Goal: Task Accomplishment & Management: Manage account settings

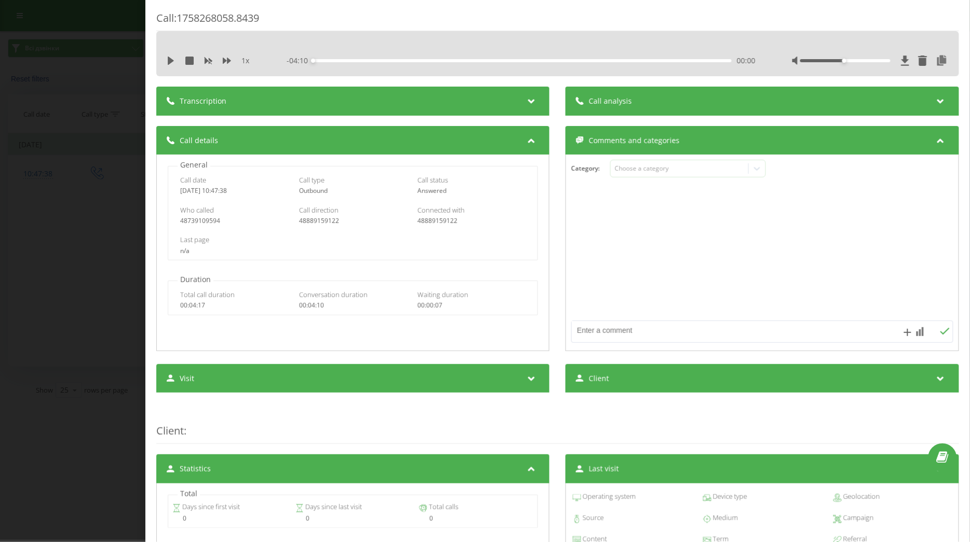
click at [108, 131] on div "Call : 1758268058.8439 1 x - 04:10 00:00 00:00 Transcription For AI analysis of…" at bounding box center [485, 271] width 970 height 542
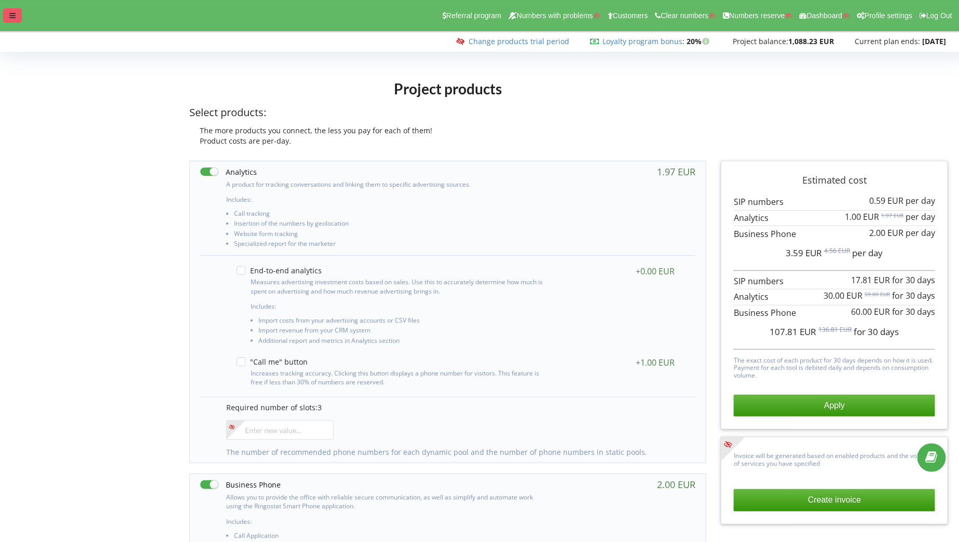
click at [18, 17] on div at bounding box center [12, 15] width 19 height 15
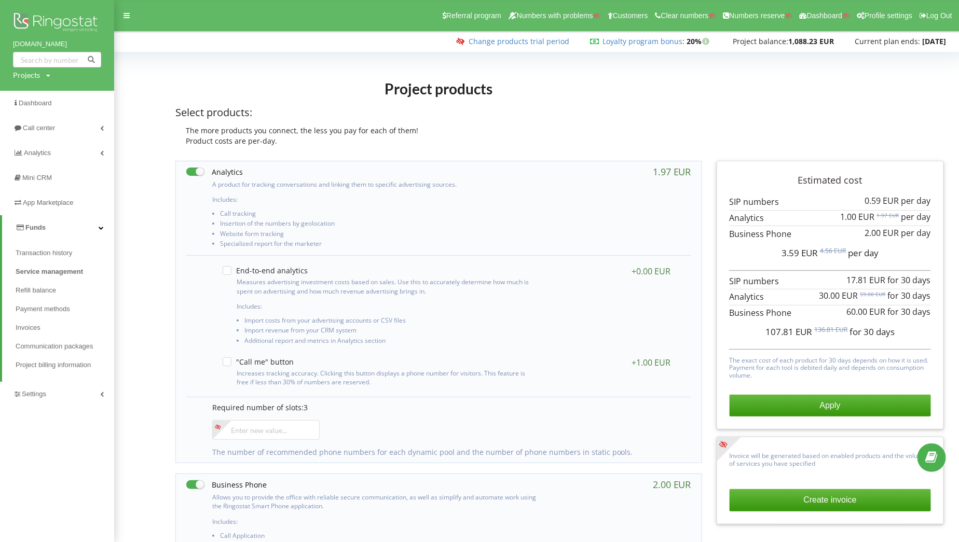
click at [72, 228] on link "Funds" at bounding box center [58, 227] width 112 height 25
click at [86, 227] on link "Funds" at bounding box center [57, 227] width 114 height 25
click at [85, 225] on link "Funds" at bounding box center [58, 227] width 112 height 25
click at [76, 256] on link "Settings" at bounding box center [57, 252] width 114 height 25
click at [80, 286] on link "General settings" at bounding box center [65, 280] width 99 height 22
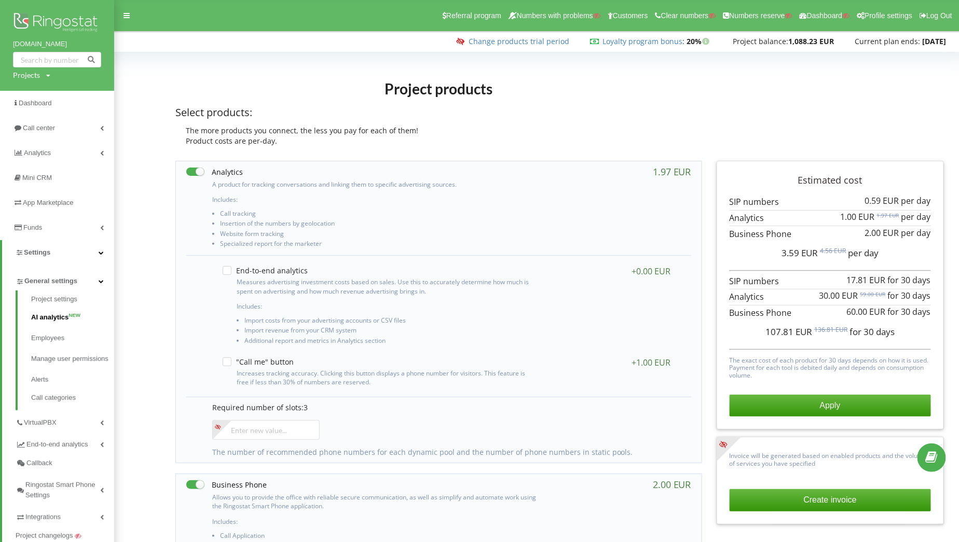
click at [51, 317] on link "AI analytics NEW" at bounding box center [72, 317] width 83 height 21
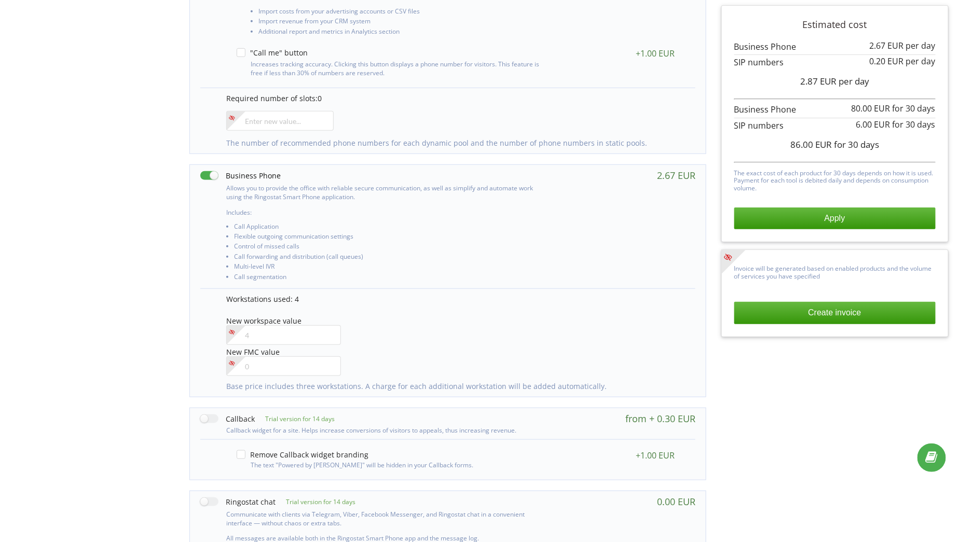
scroll to position [314, 0]
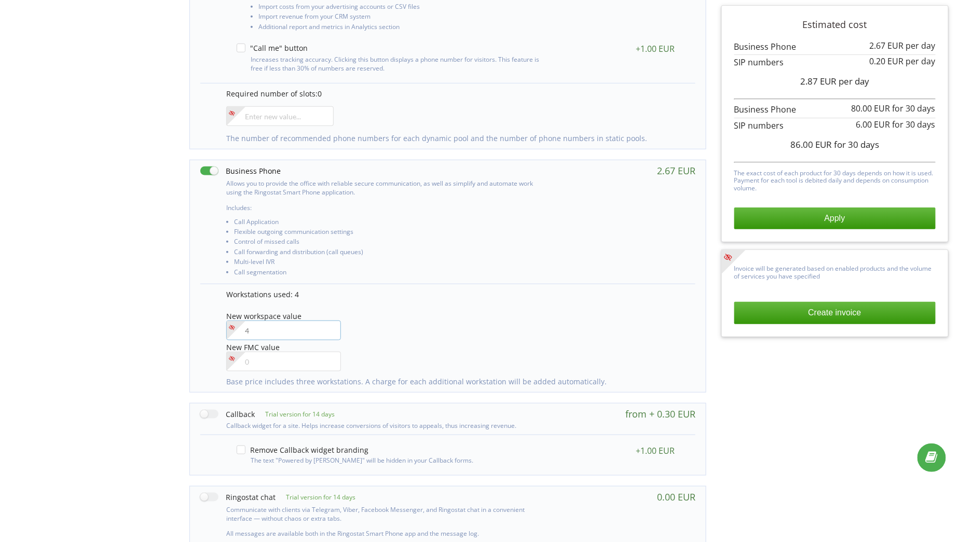
click at [300, 326] on input"] "number" at bounding box center [283, 331] width 115 height 20
type input"] "1"
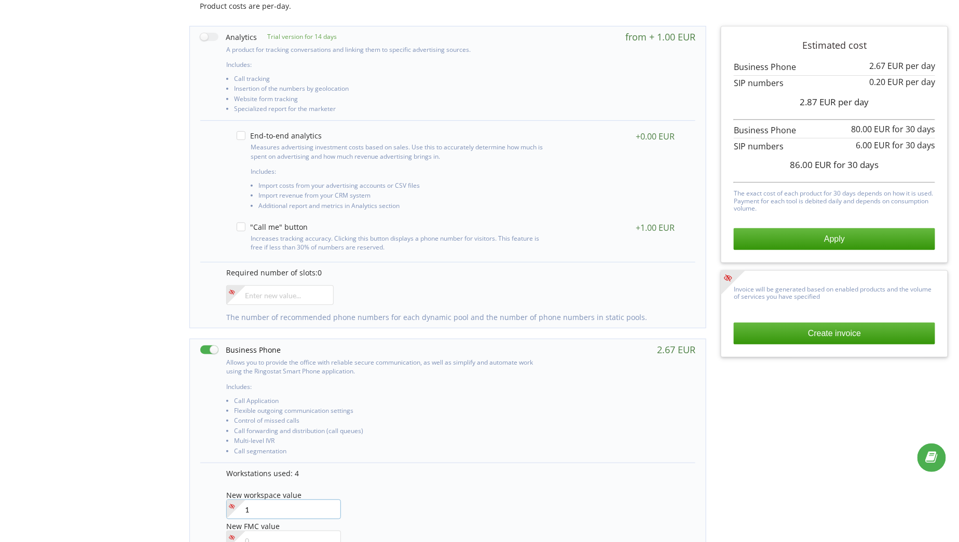
scroll to position [134, 0]
type input"] "5"
click at [88, 362] on div "Project products Select products: The more products you connect, the less you p…" at bounding box center [480, 429] width 952 height 979
click at [281, 504] on input"] "5" at bounding box center [283, 510] width 115 height 20
type input"] "-4"
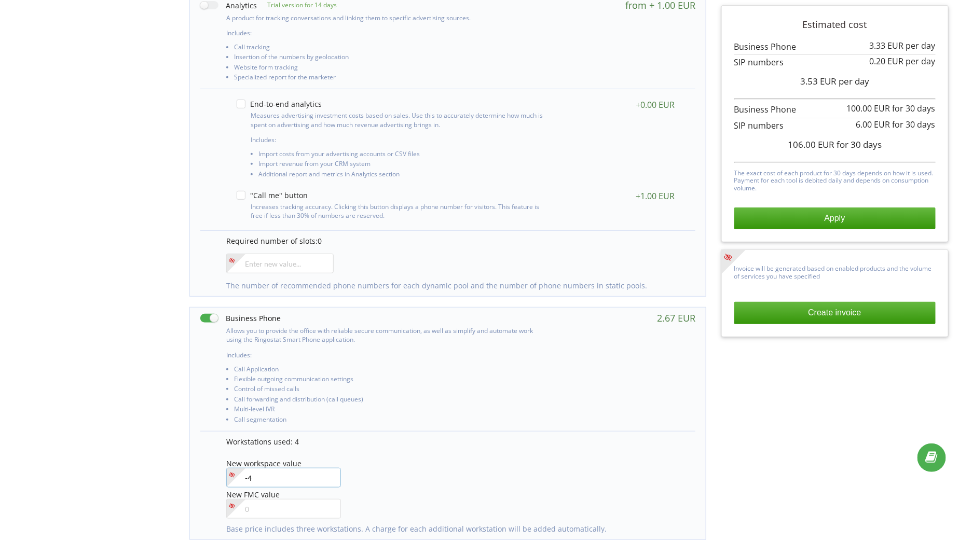
scroll to position [169, 0]
click at [172, 476] on div "Project products Select products: The more products you connect, the less you p…" at bounding box center [480, 395] width 952 height 979
click at [101, 382] on div "Project products Select products: The more products you connect, the less you p…" at bounding box center [480, 395] width 952 height 979
click at [819, 457] on div "Estimated cost 3.33 EUR per day 0.20 EUR per day" at bounding box center [835, 435] width 242 height 900
click at [132, 92] on div "Project products Select products: The more products you connect, the less you p…" at bounding box center [480, 395] width 952 height 979
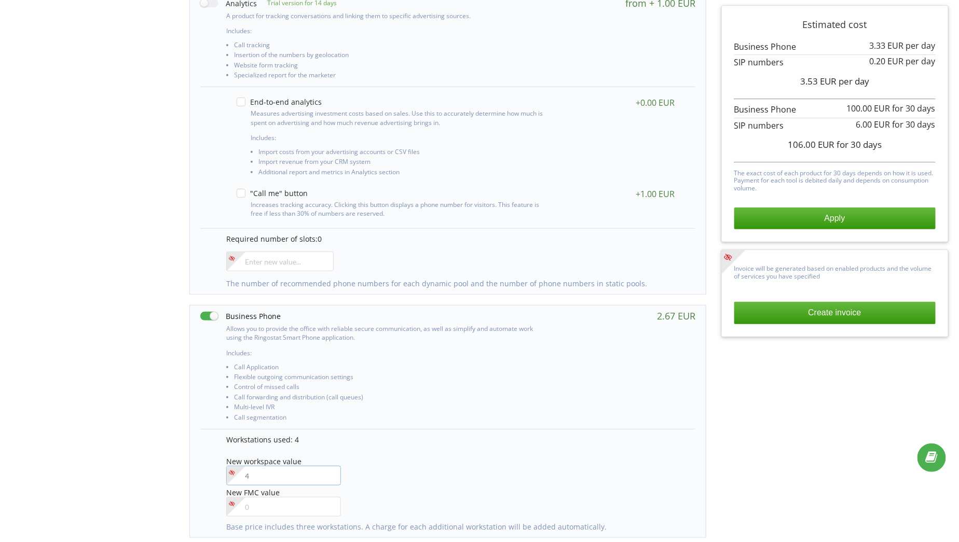
click at [265, 468] on input"] "number" at bounding box center [283, 476] width 115 height 20
type input"] "4"
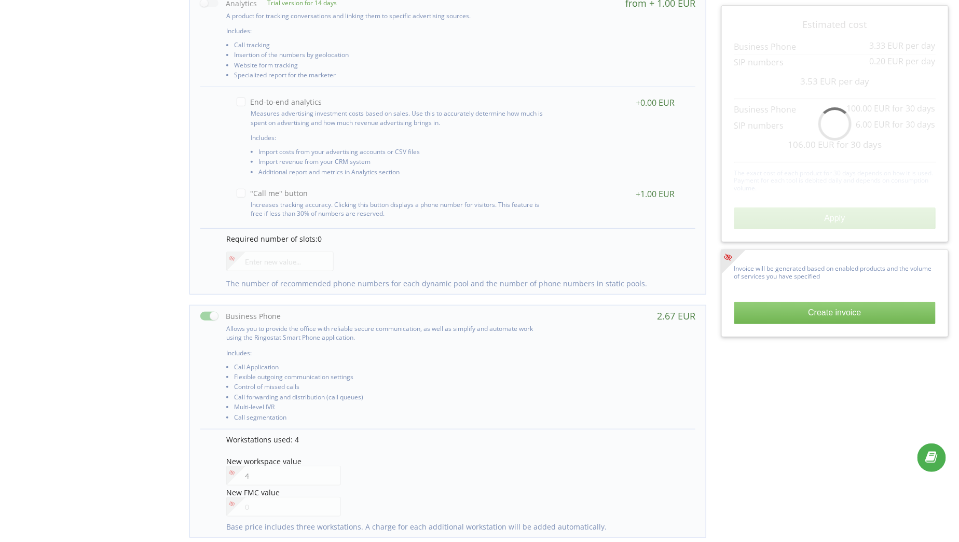
click at [134, 357] on div "Project products Select products: The more products you connect, the less you p…" at bounding box center [480, 395] width 952 height 979
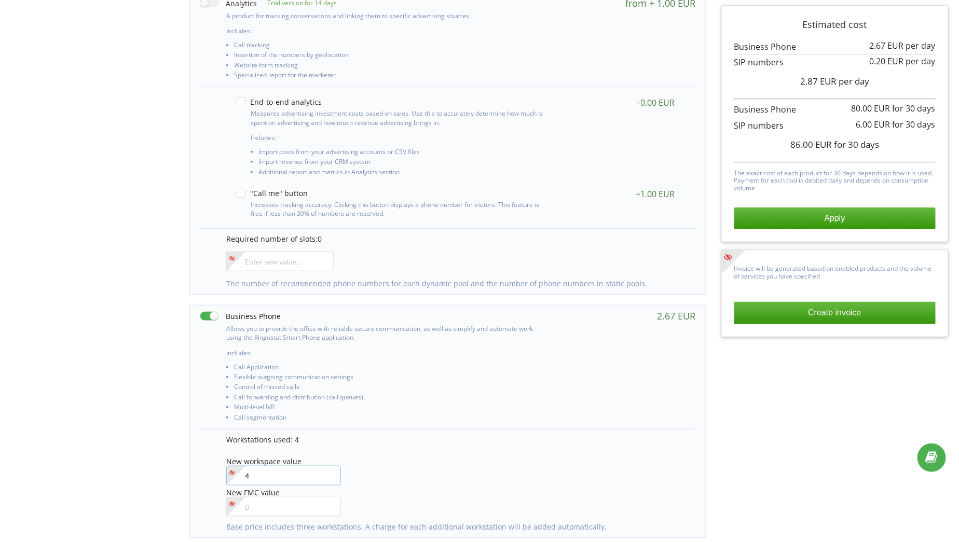
click at [256, 477] on input"] "4" at bounding box center [283, 476] width 115 height 20
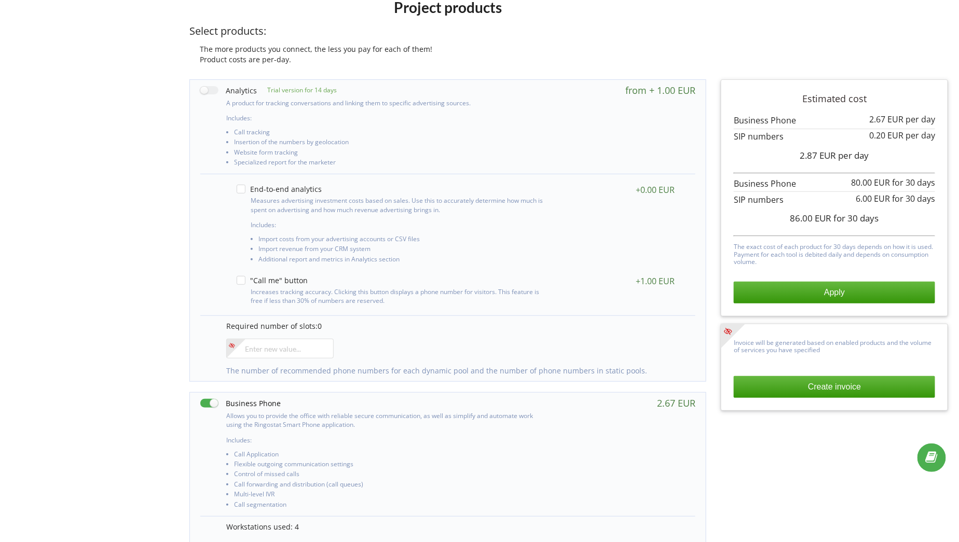
scroll to position [0, 0]
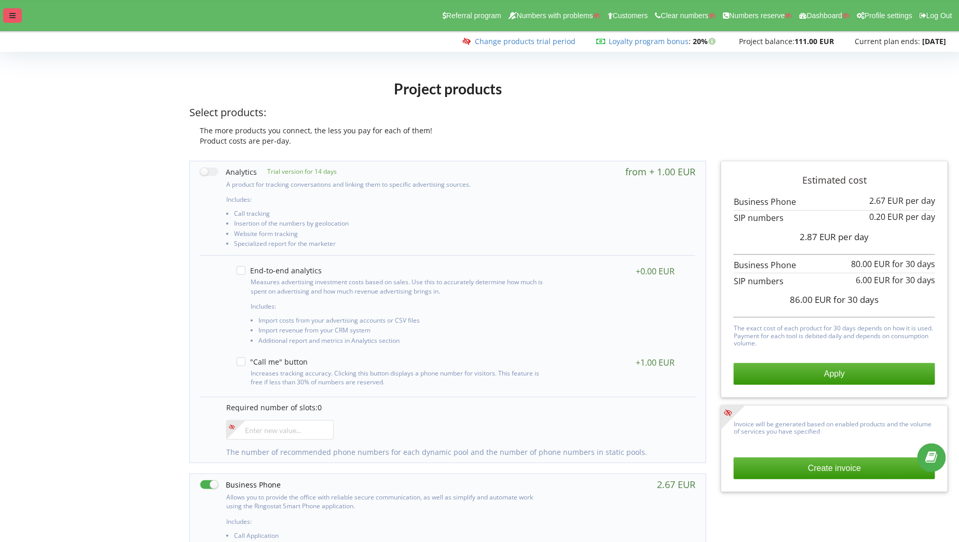
type input"] "1"
click at [18, 21] on div at bounding box center [12, 15] width 19 height 15
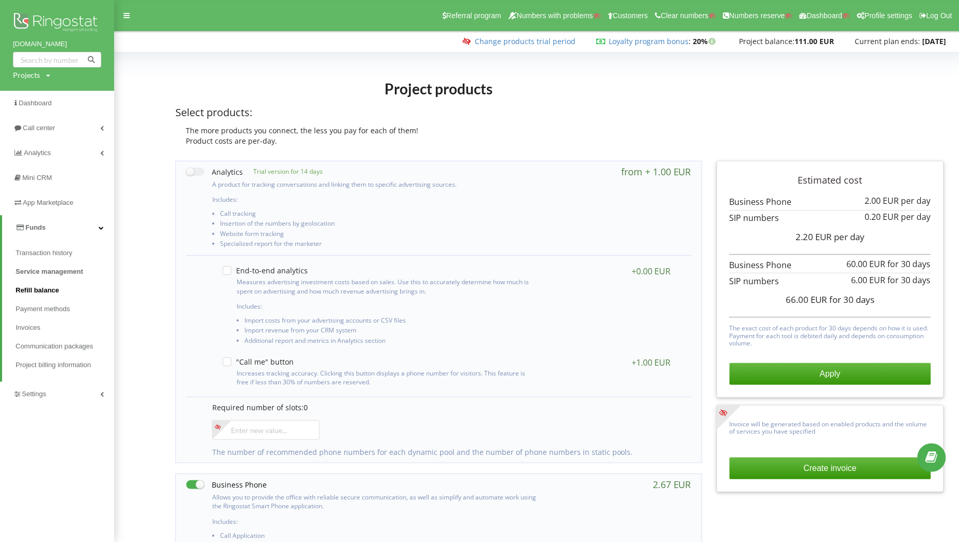
click at [47, 291] on span "Refill balance" at bounding box center [38, 291] width 44 height 10
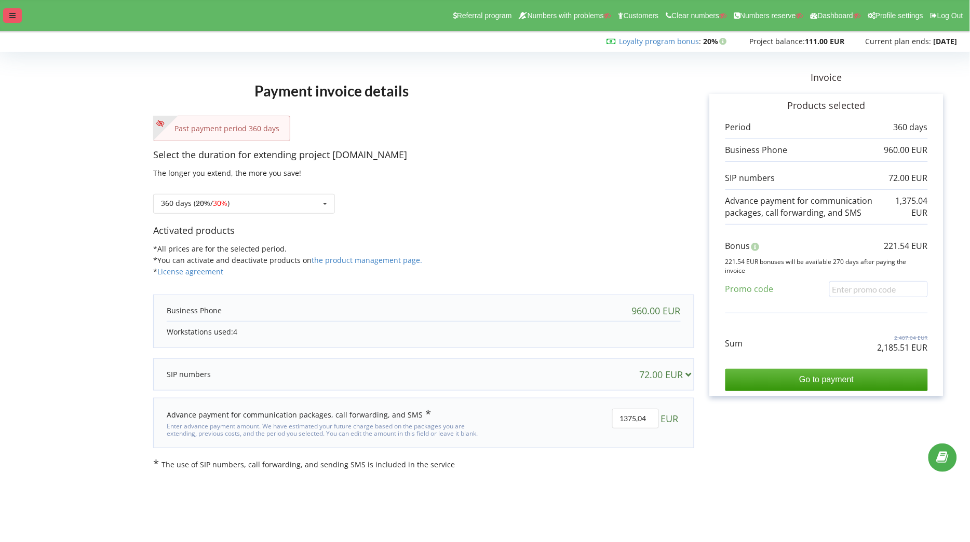
click at [18, 15] on div at bounding box center [12, 15] width 19 height 15
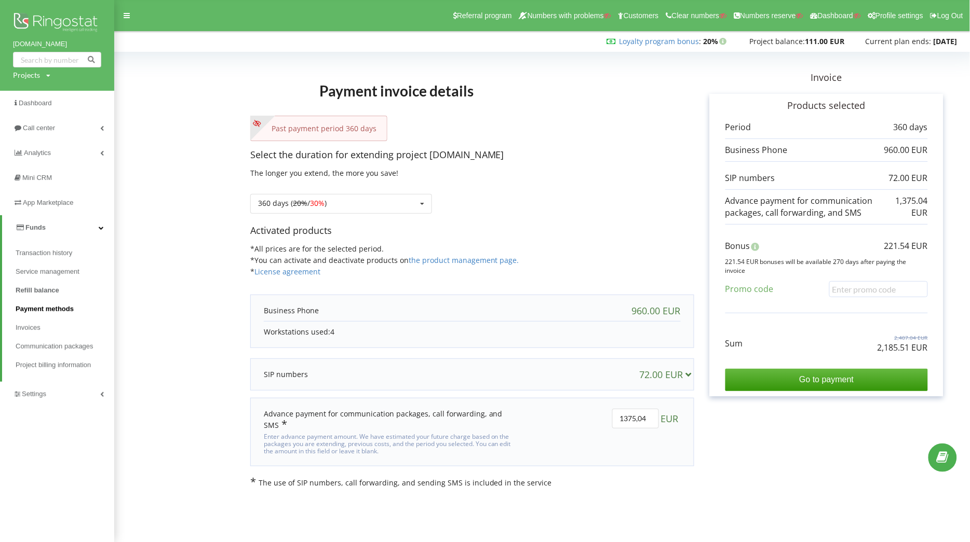
click at [49, 311] on span "Payment methods" at bounding box center [45, 309] width 58 height 10
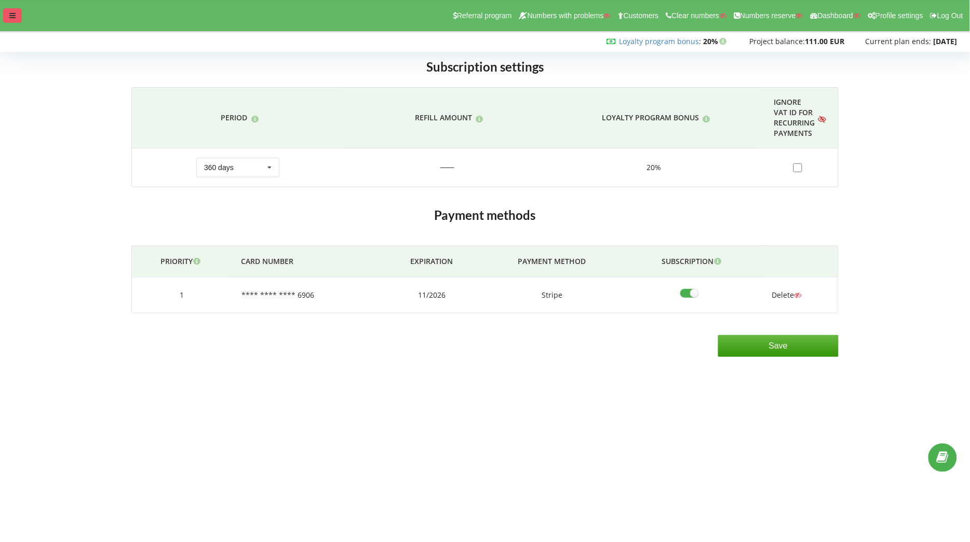
click at [11, 12] on icon at bounding box center [12, 15] width 6 height 7
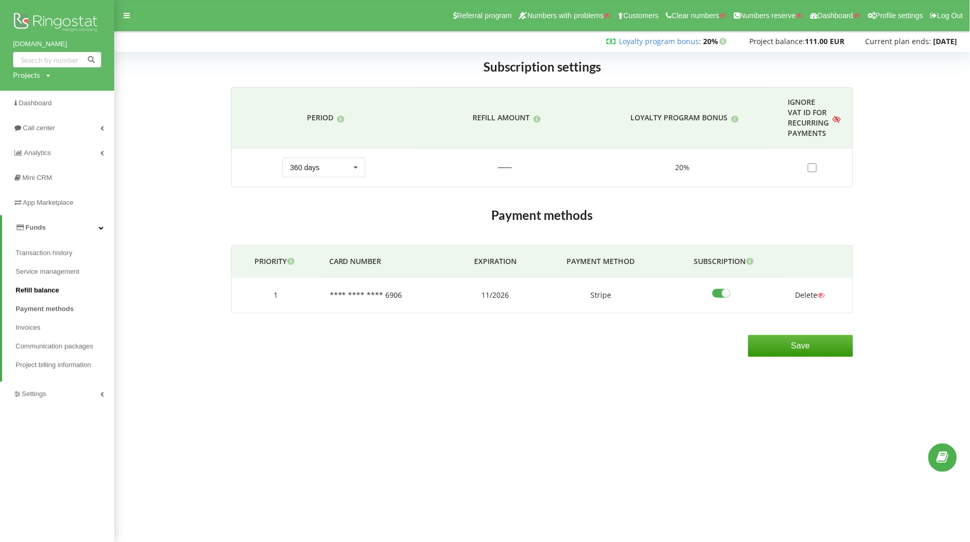
click at [32, 293] on span "Refill balance" at bounding box center [38, 291] width 44 height 10
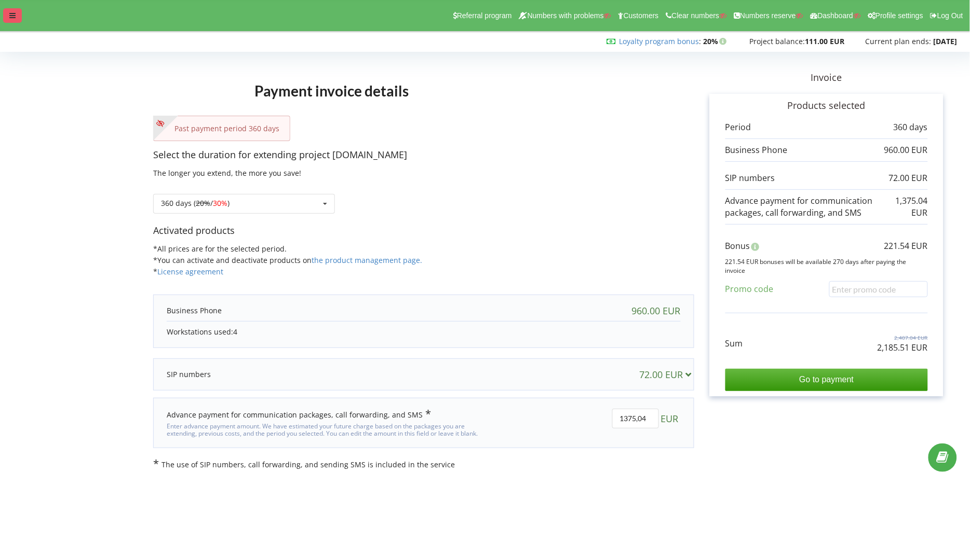
click at [16, 16] on div at bounding box center [12, 15] width 19 height 15
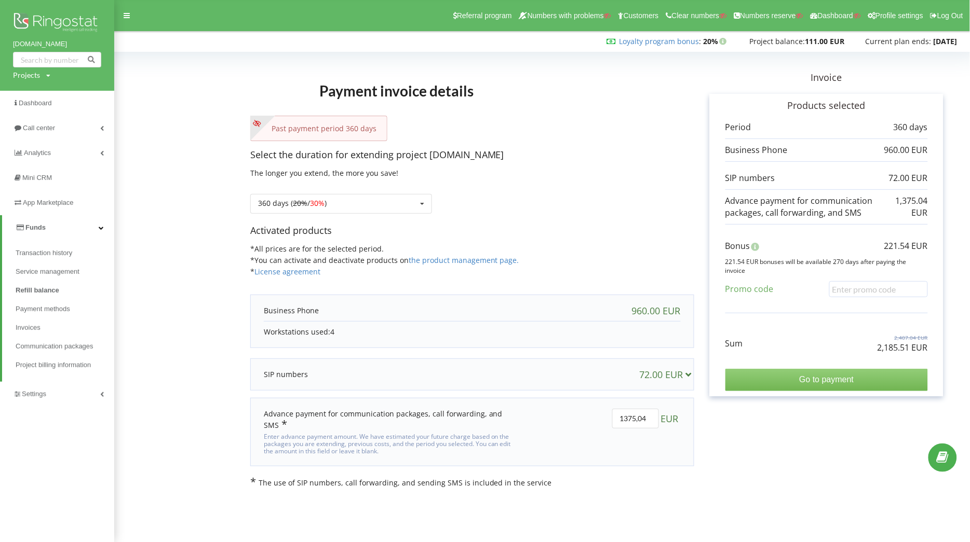
click at [798, 373] on input "Go to payment" at bounding box center [826, 380] width 202 height 22
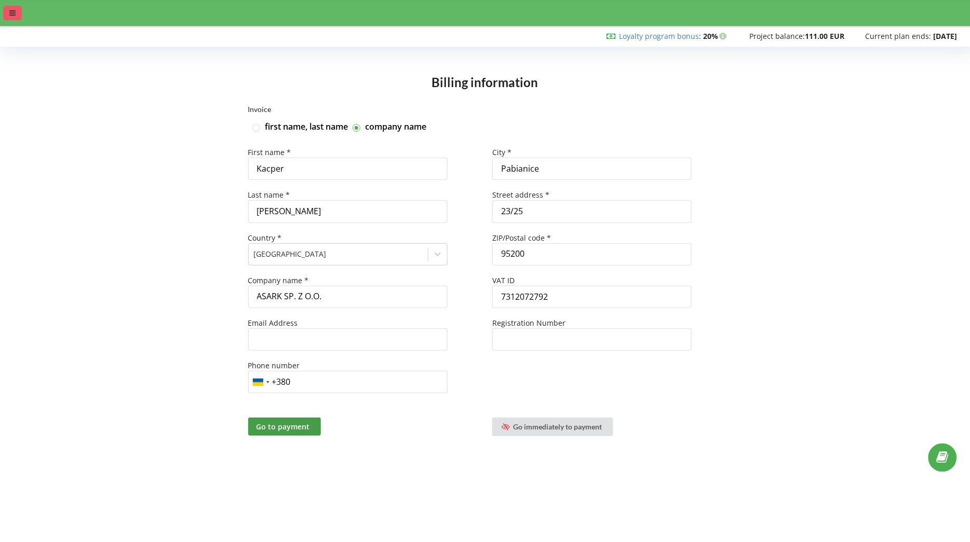
click at [16, 14] on div at bounding box center [12, 13] width 19 height 15
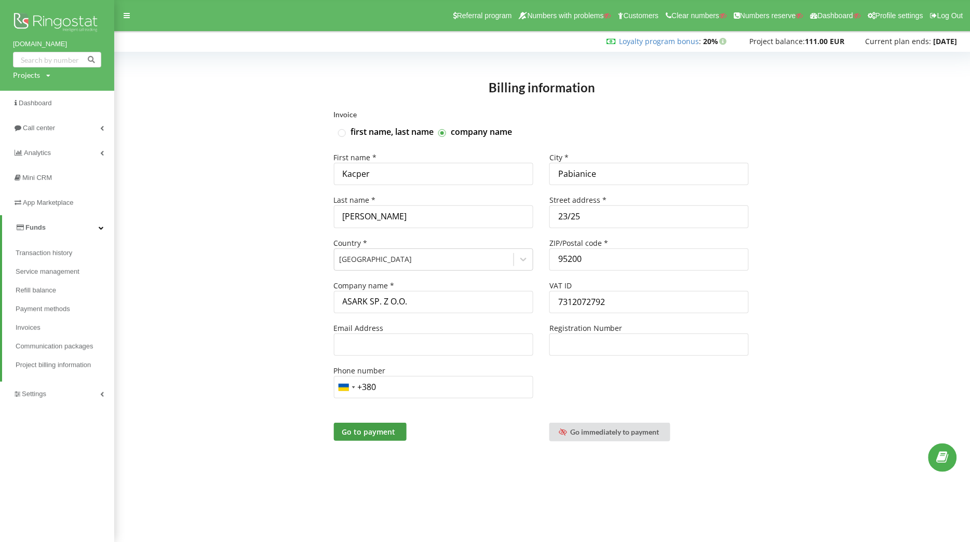
click at [90, 229] on link "Funds" at bounding box center [58, 227] width 112 height 25
click at [77, 228] on link "Funds" at bounding box center [57, 227] width 114 height 25
click at [31, 323] on span "Invoices" at bounding box center [29, 328] width 27 height 10
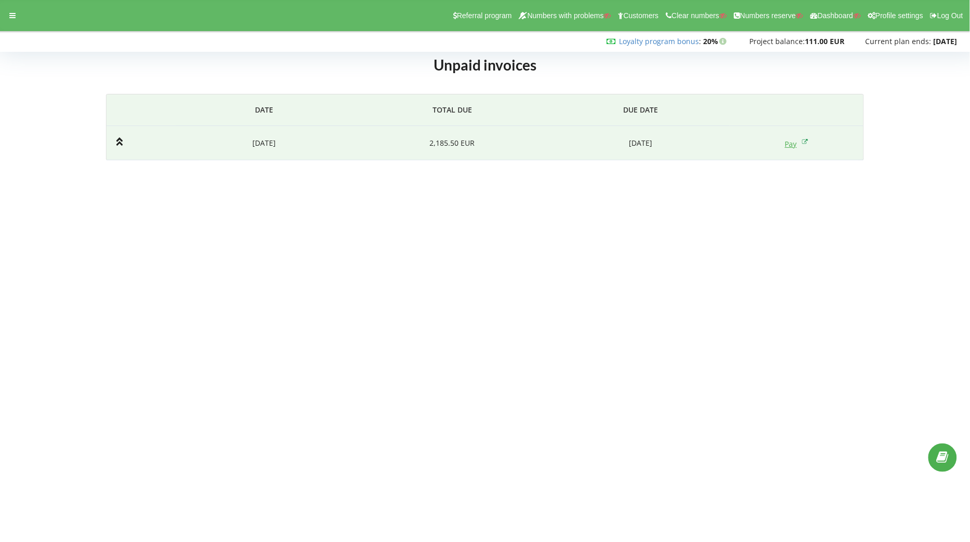
click at [791, 146] on link "Pay" at bounding box center [796, 144] width 23 height 10
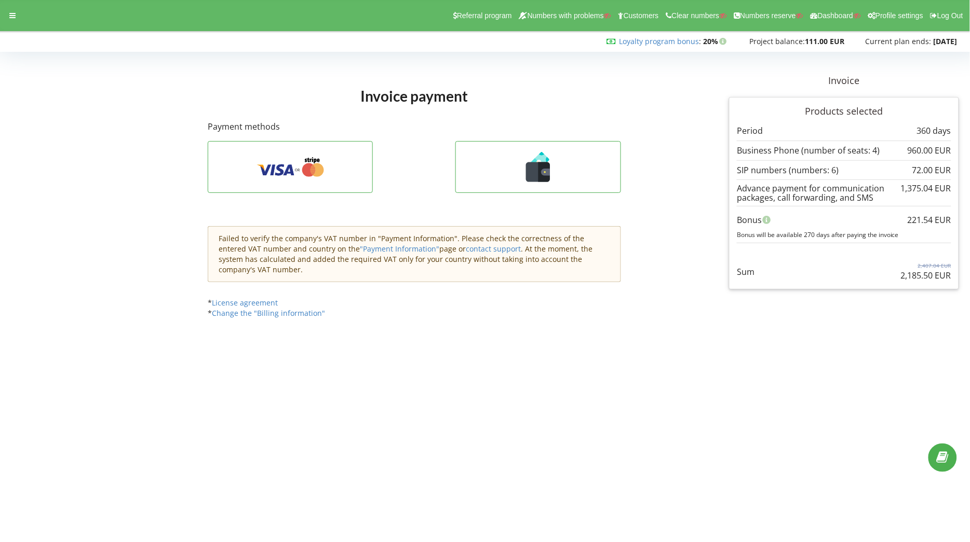
drag, startPoint x: 902, startPoint y: 278, endPoint x: 955, endPoint y: 275, distance: 53.6
click at [955, 275] on div "Products selected Period 360 days 960.00 EUR 72.00 EUR" at bounding box center [844, 193] width 230 height 193
drag, startPoint x: 901, startPoint y: 127, endPoint x: 947, endPoint y: 126, distance: 46.2
click at [947, 126] on div "Period 360 days" at bounding box center [844, 131] width 214 height 12
drag, startPoint x: 904, startPoint y: 149, endPoint x: 946, endPoint y: 146, distance: 42.1
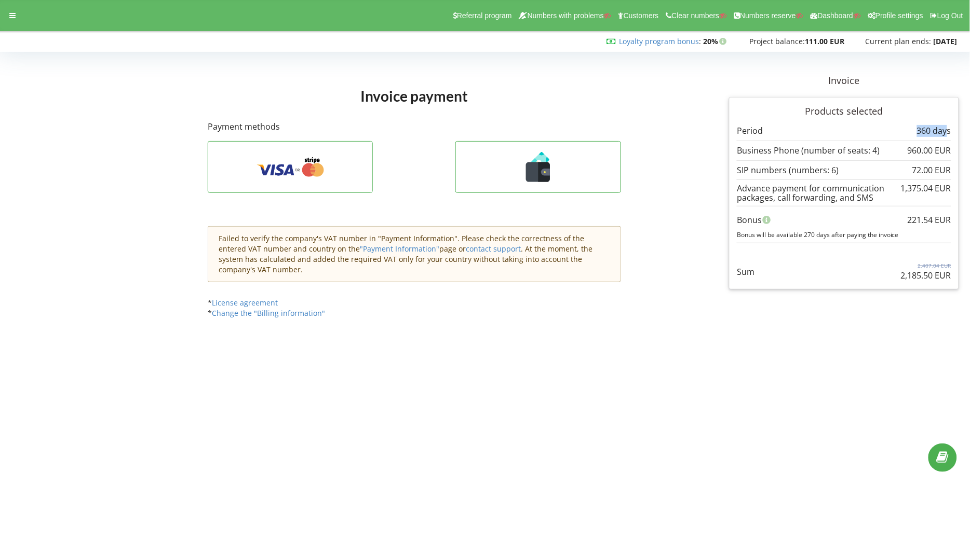
click at [946, 146] on div "960.00 EUR" at bounding box center [844, 151] width 214 height 12
drag, startPoint x: 909, startPoint y: 172, endPoint x: 951, endPoint y: 169, distance: 42.1
click at [951, 169] on div "72.00 EUR" at bounding box center [844, 171] width 214 height 12
click at [899, 186] on div "Advance payment for communication packages, call forwarding, and SMS" at bounding box center [844, 193] width 214 height 19
drag, startPoint x: 900, startPoint y: 185, endPoint x: 943, endPoint y: 186, distance: 42.6
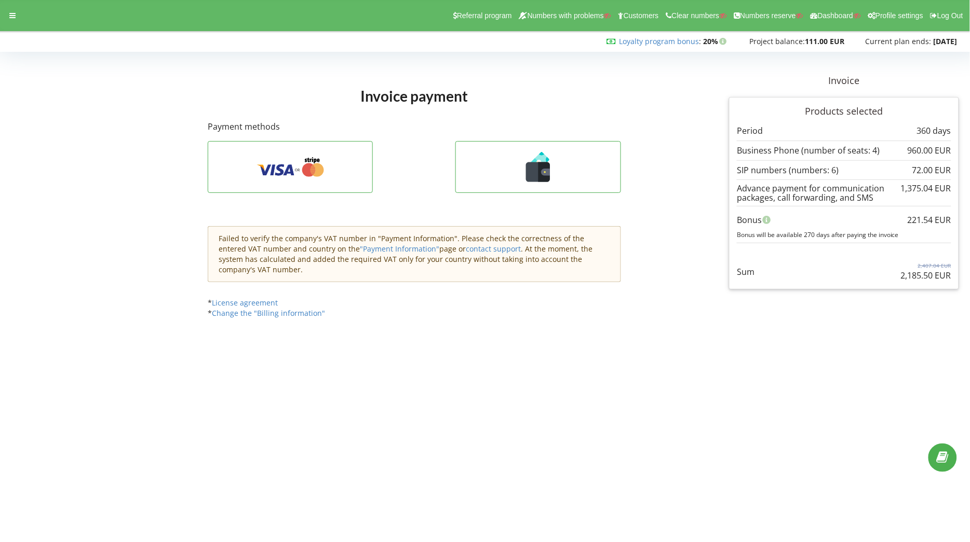
click at [943, 186] on div "1,375.04 EUR" at bounding box center [926, 188] width 50 height 9
click at [919, 219] on div "221.54 EUR" at bounding box center [929, 220] width 44 height 20
click at [919, 152] on p "960.00 EUR" at bounding box center [929, 151] width 44 height 12
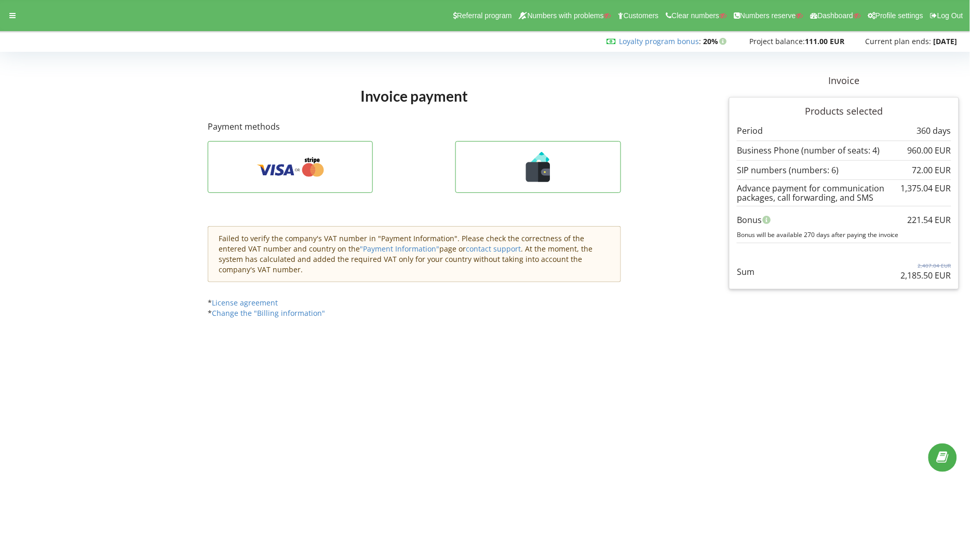
click at [919, 152] on p "960.00 EUR" at bounding box center [929, 151] width 44 height 12
click at [13, 15] on icon at bounding box center [12, 15] width 6 height 7
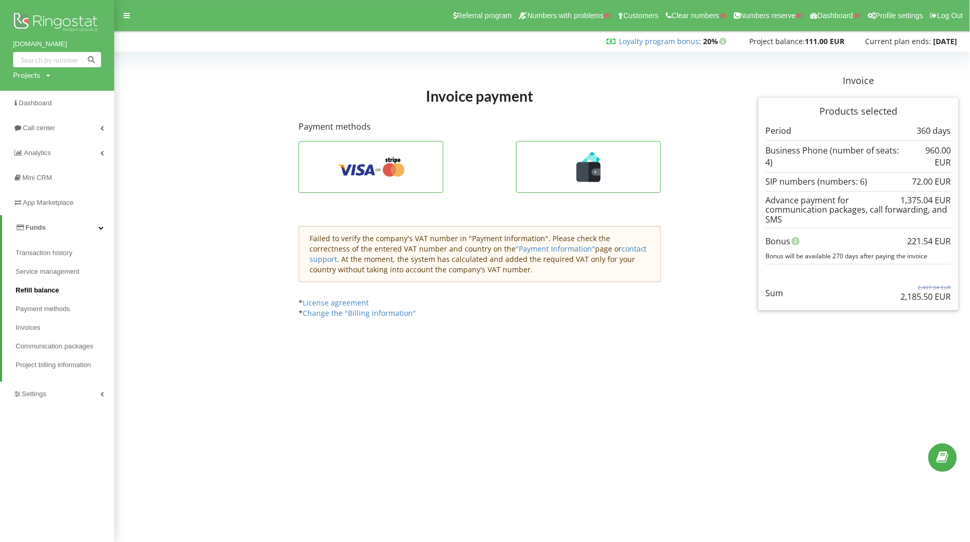
click at [48, 289] on span "Refill balance" at bounding box center [38, 291] width 44 height 10
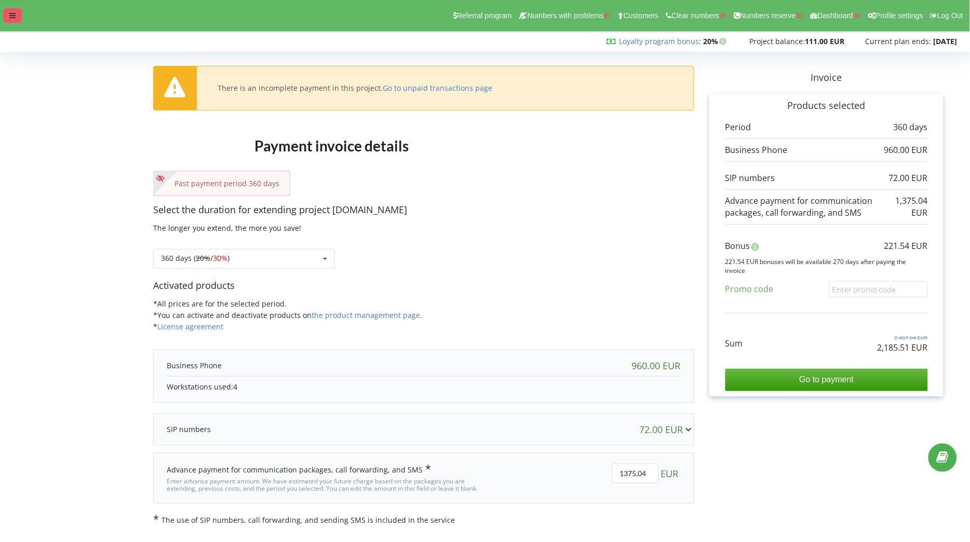
click at [15, 12] on icon at bounding box center [12, 15] width 6 height 7
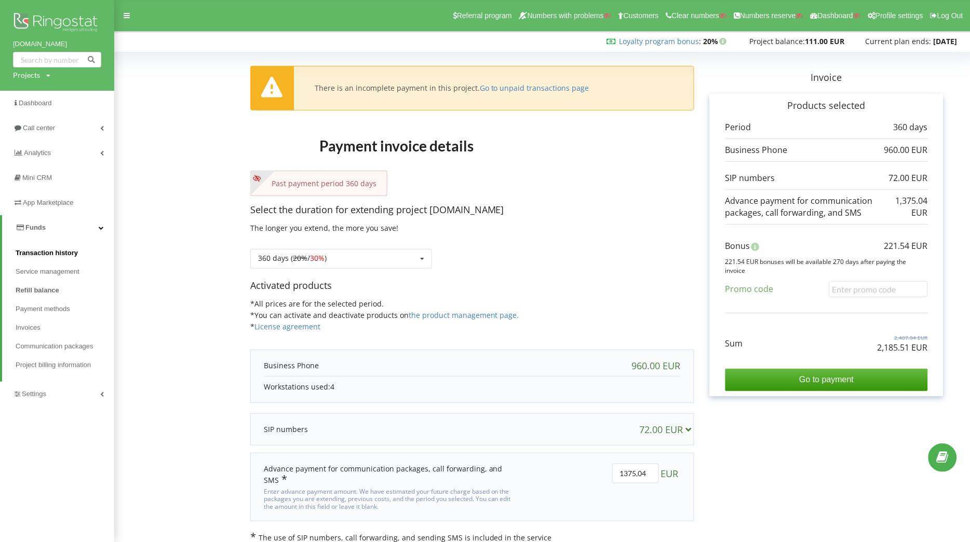
click at [34, 250] on span "Transaction history" at bounding box center [47, 253] width 62 height 10
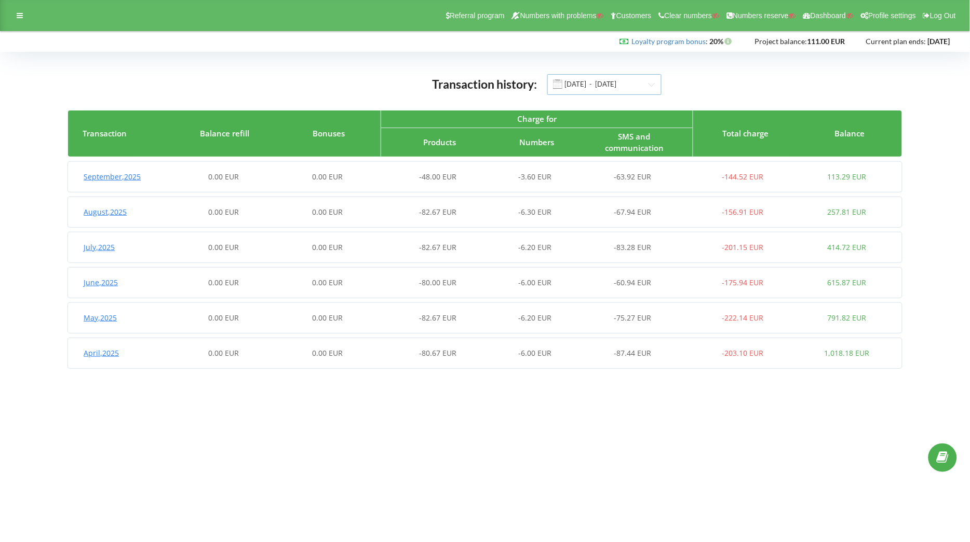
click at [591, 86] on input "01.04.2025 - 19.09.2025" at bounding box center [604, 84] width 114 height 21
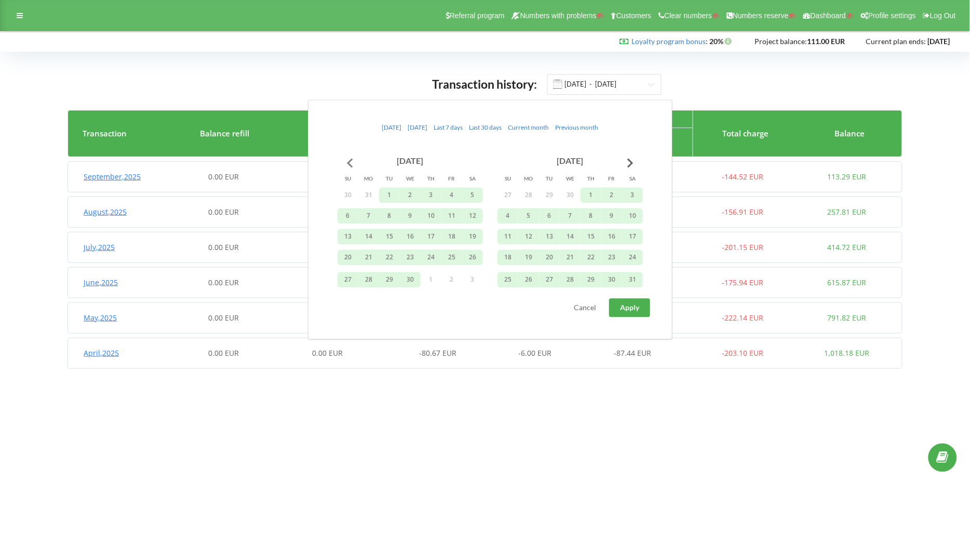
click at [349, 162] on button "Go to previous month" at bounding box center [349, 163] width 21 height 21
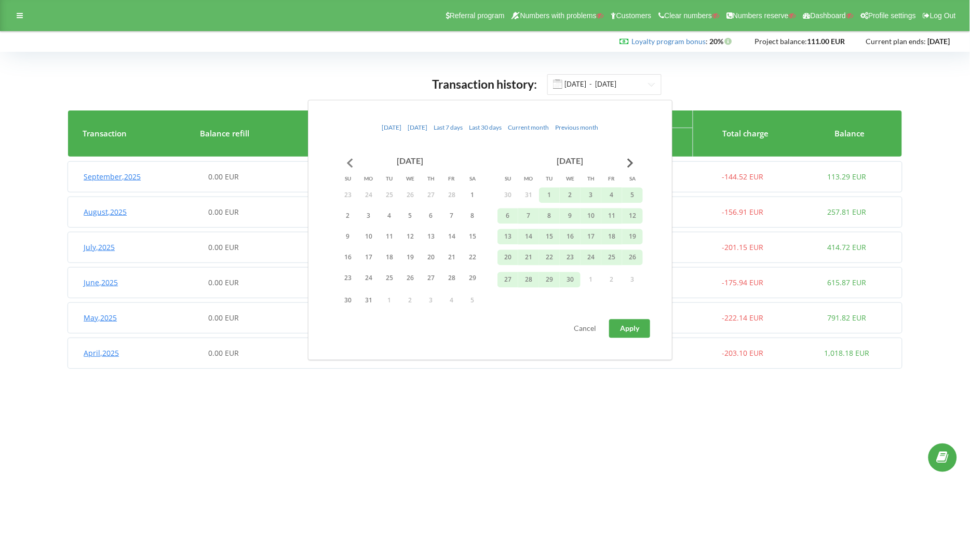
click at [349, 162] on button "Go to previous month" at bounding box center [349, 163] width 21 height 21
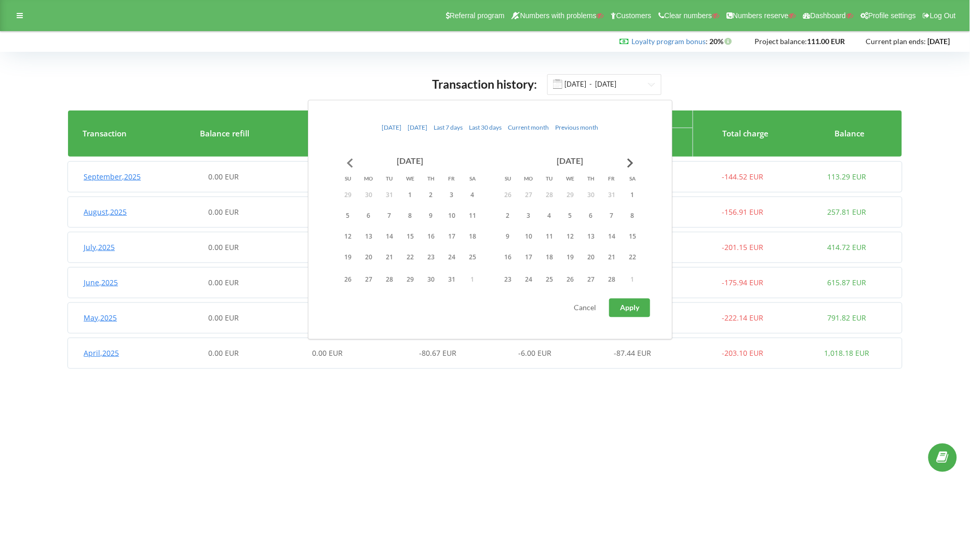
click at [349, 163] on button "Go to previous month" at bounding box center [349, 163] width 21 height 21
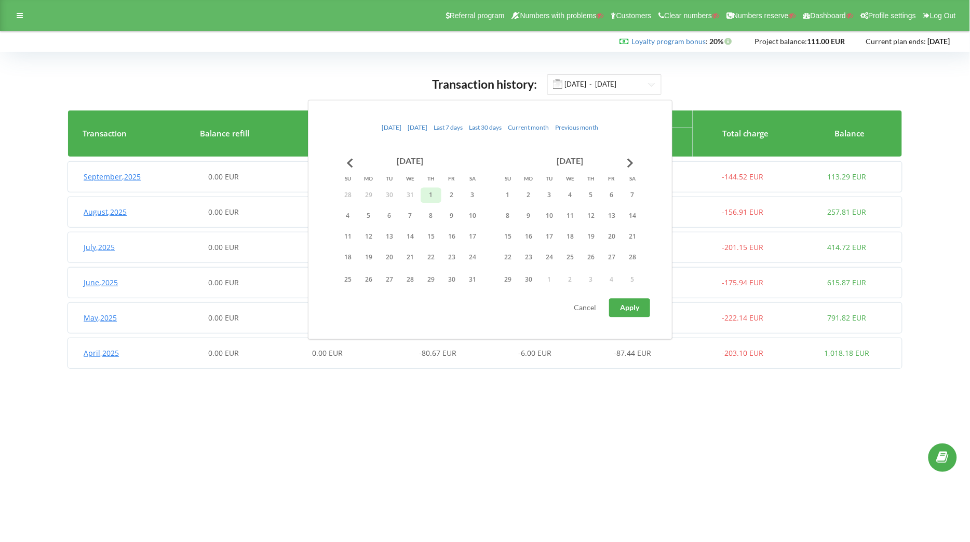
click at [424, 193] on button "1" at bounding box center [430, 195] width 21 height 16
click at [627, 162] on button "Go to next month" at bounding box center [630, 163] width 21 height 21
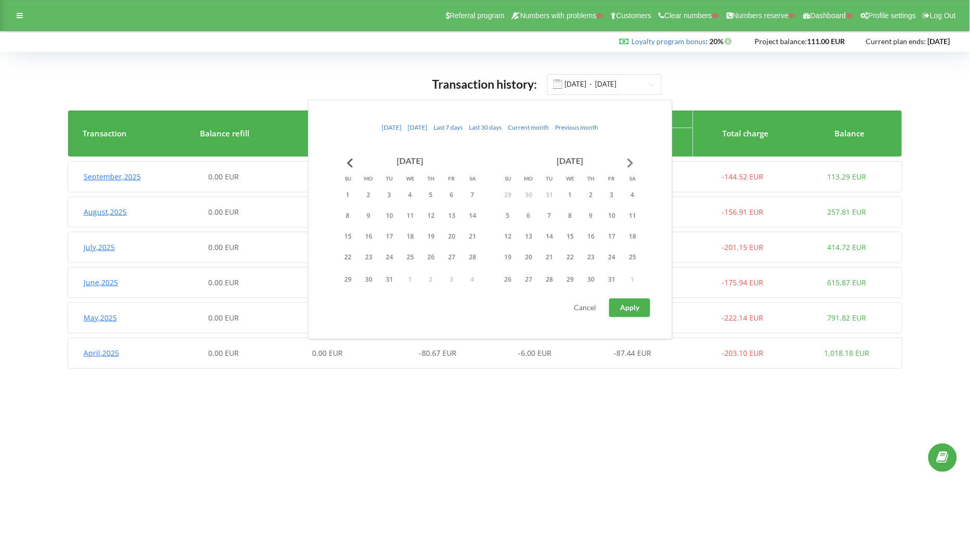
click at [627, 162] on button "Go to next month" at bounding box center [630, 163] width 21 height 21
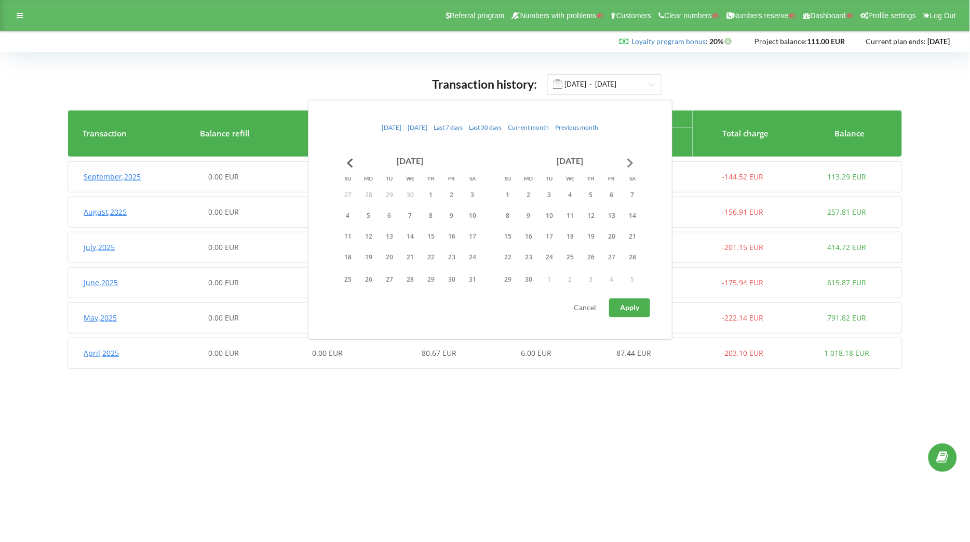
click at [624, 164] on button "Go to next month" at bounding box center [630, 163] width 21 height 21
click at [609, 237] on button "19" at bounding box center [611, 237] width 21 height 16
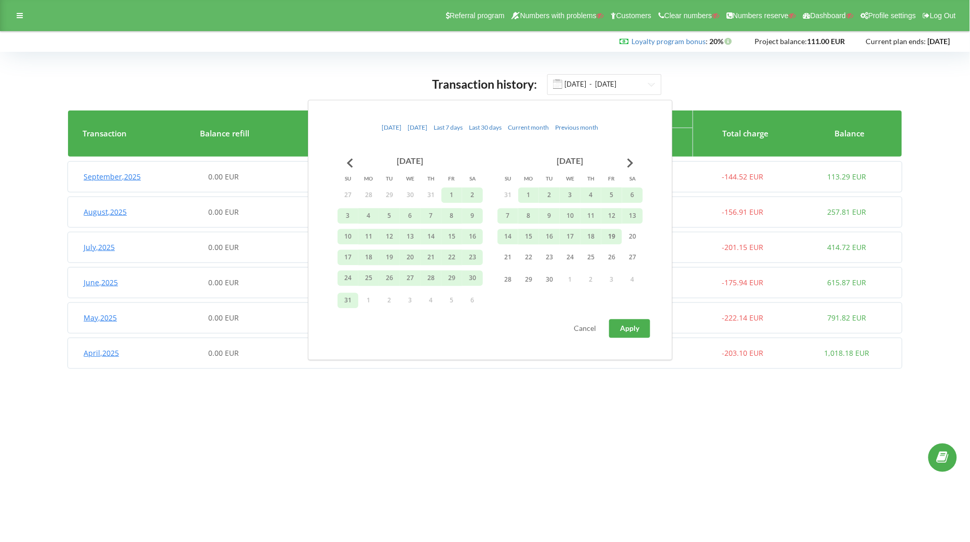
click at [629, 327] on span "Apply" at bounding box center [629, 328] width 19 height 9
type input "01.08.2024 - 19.09.2025"
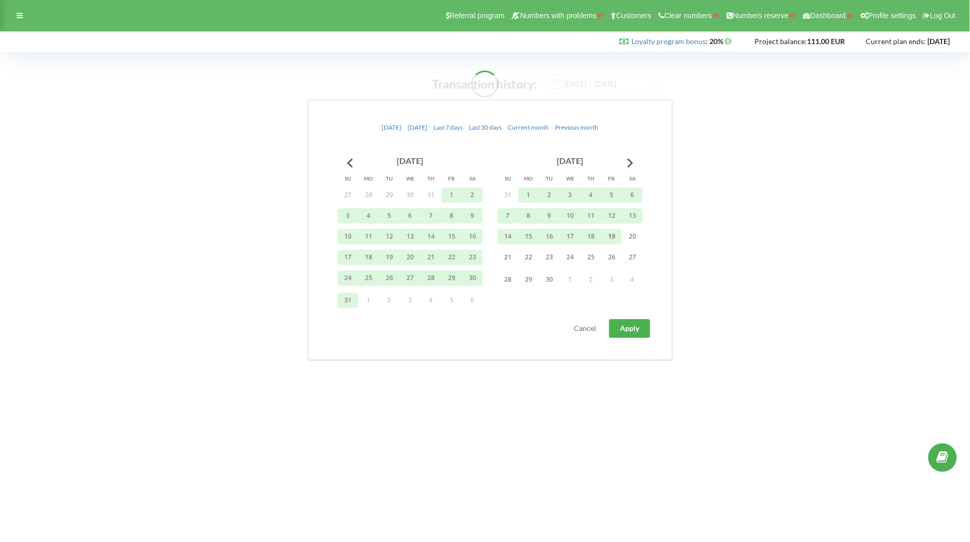
click at [675, 69] on div "Transaction history: 01.08.2024 - 19.09.2025" at bounding box center [485, 92] width 948 height 59
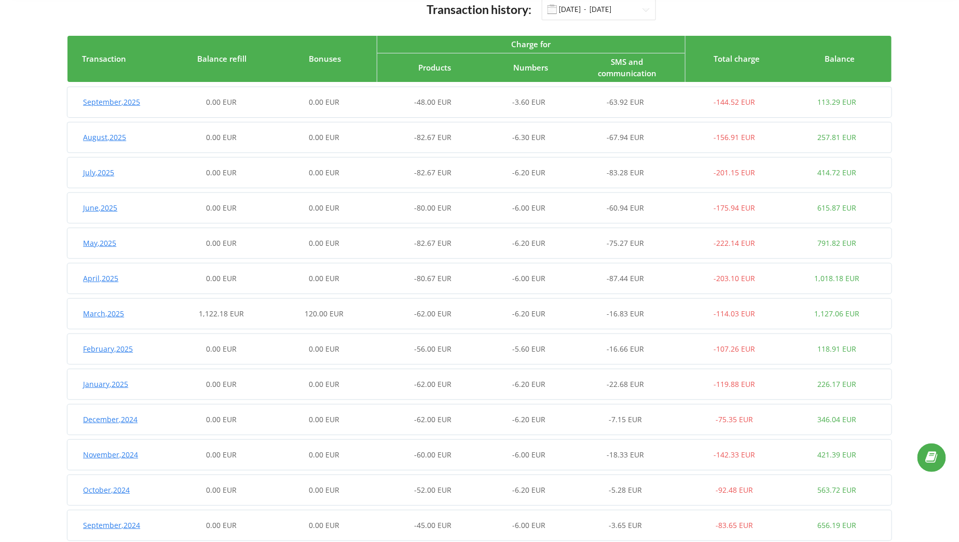
scroll to position [75, 0]
click at [290, 312] on div "120.00 EUR" at bounding box center [324, 313] width 103 height 10
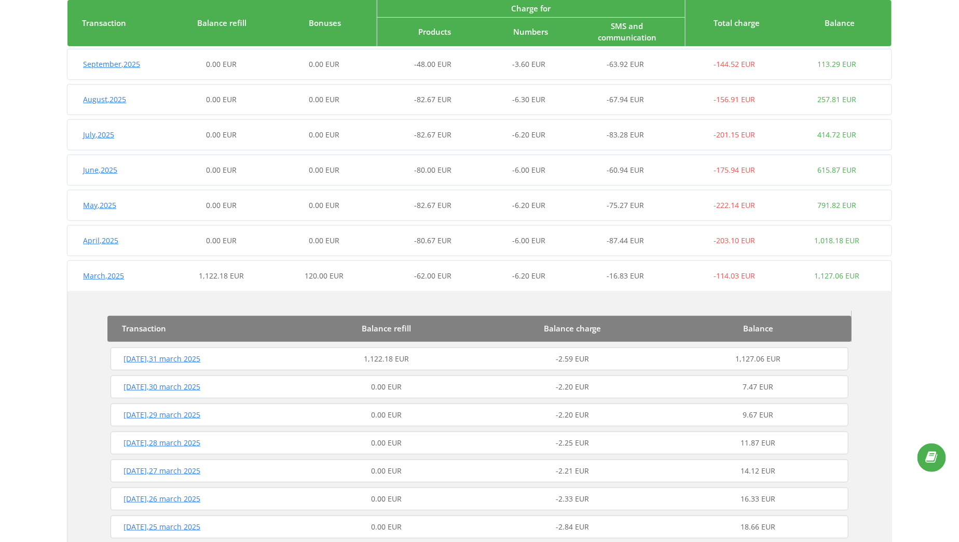
scroll to position [114, 0]
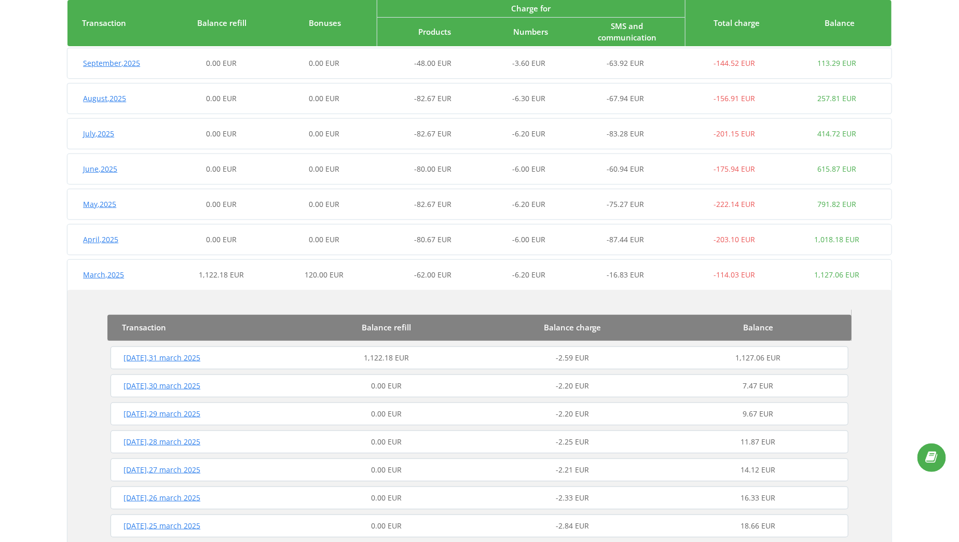
click at [333, 361] on div "1,122.18 EUR" at bounding box center [387, 358] width 186 height 10
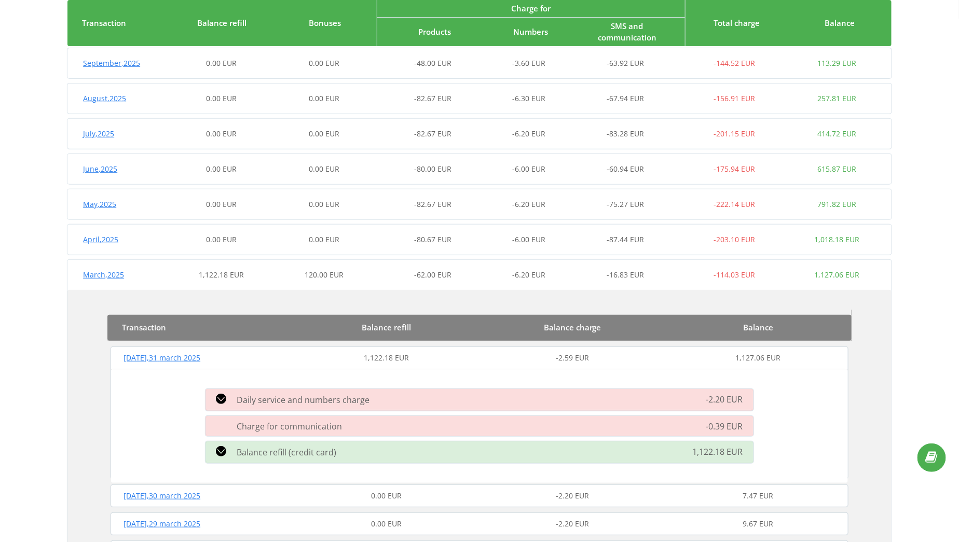
click at [373, 457] on div "Balance refill (credit card) 1,122.18 EUR" at bounding box center [479, 452] width 561 height 27
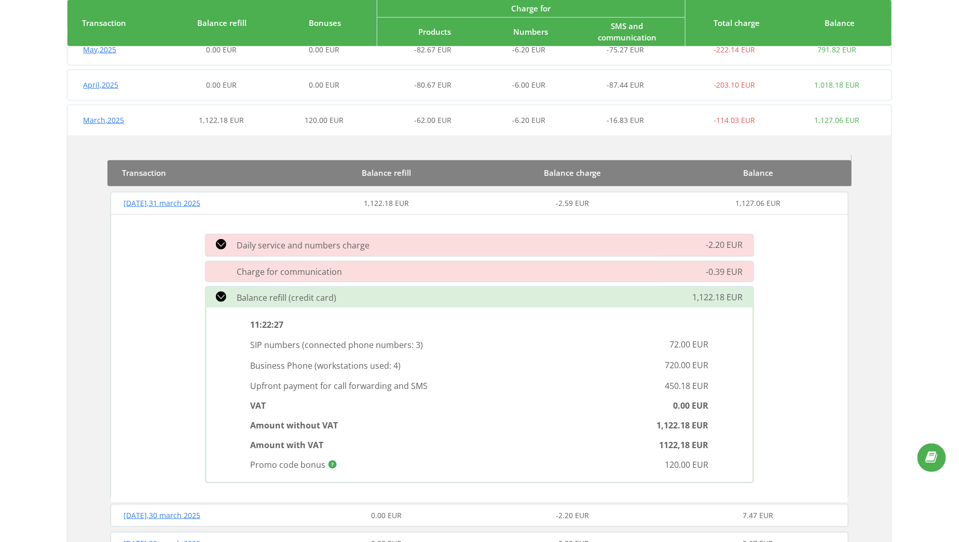
scroll to position [271, 0]
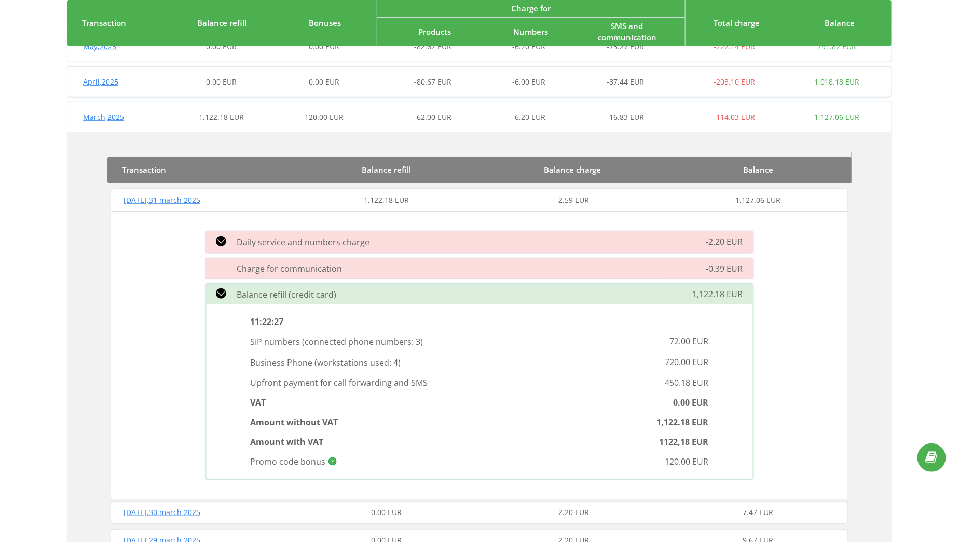
click at [372, 293] on div "Balance refill (credit card)" at bounding box center [391, 295] width 385 height 12
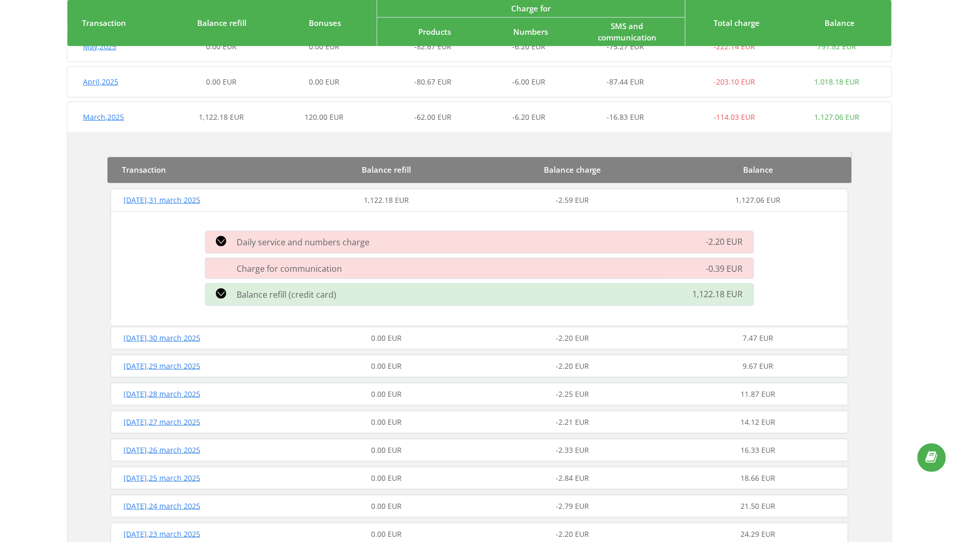
click at [241, 203] on div "Monday , 31 march 2025" at bounding box center [201, 200] width 186 height 10
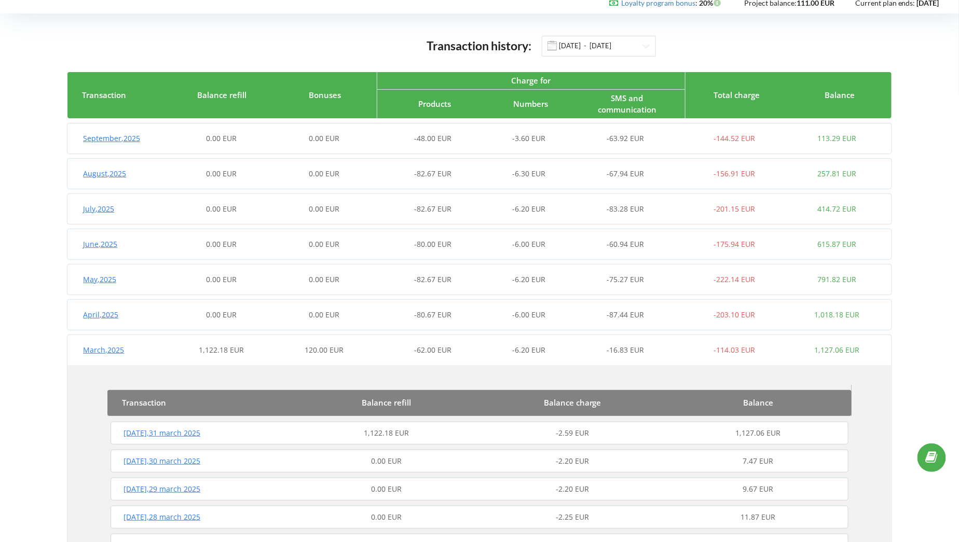
scroll to position [21, 0]
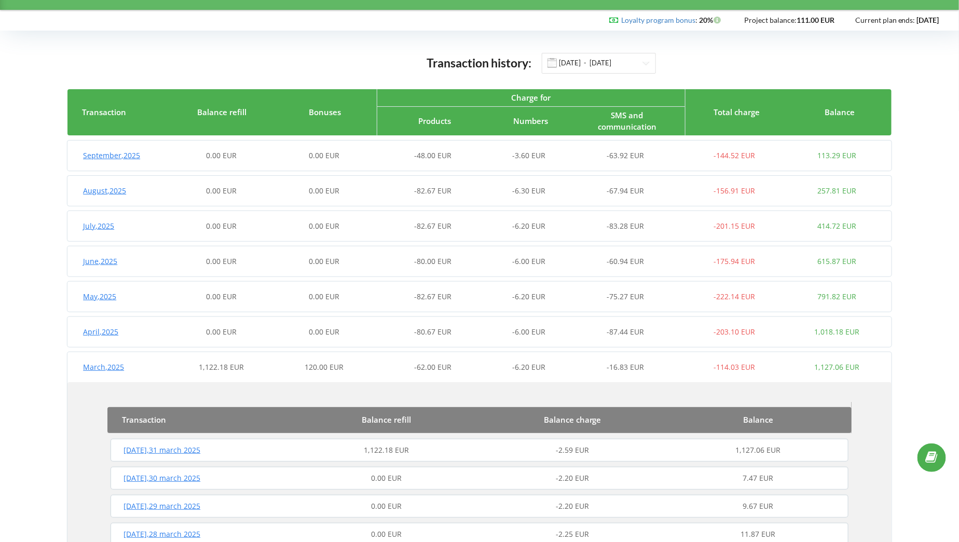
click at [166, 371] on div "March , 2025" at bounding box center [118, 367] width 103 height 10
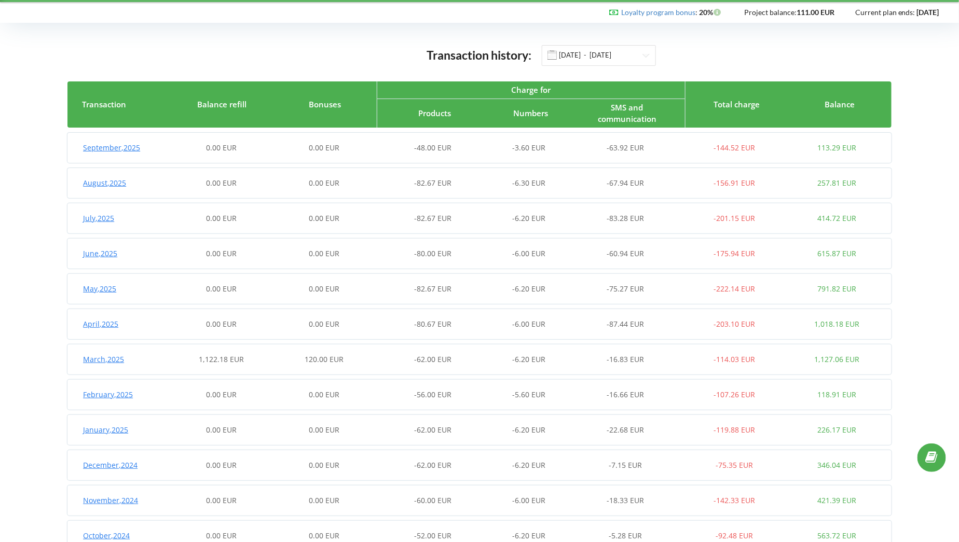
scroll to position [30, 0]
click at [587, 322] on div "-87.44 EUR" at bounding box center [631, 324] width 103 height 10
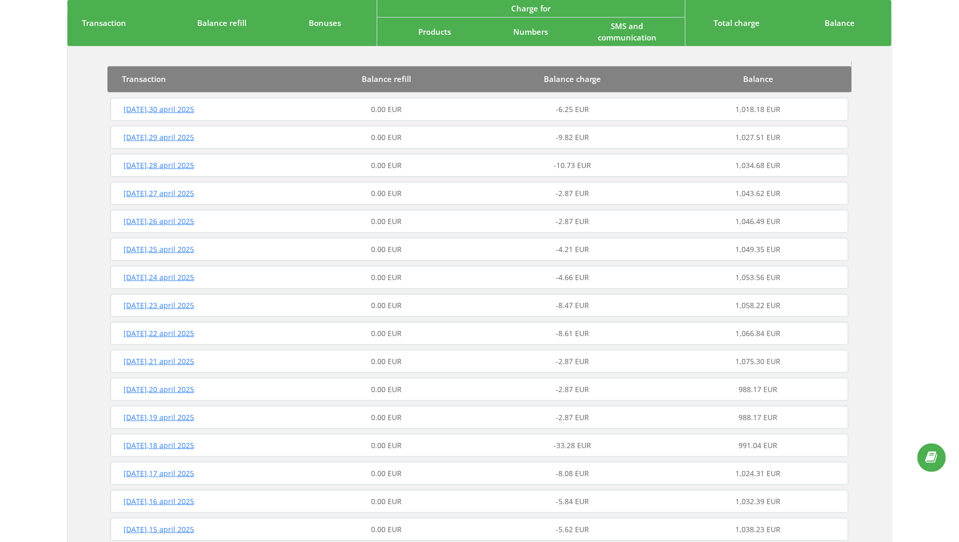
scroll to position [329, 0]
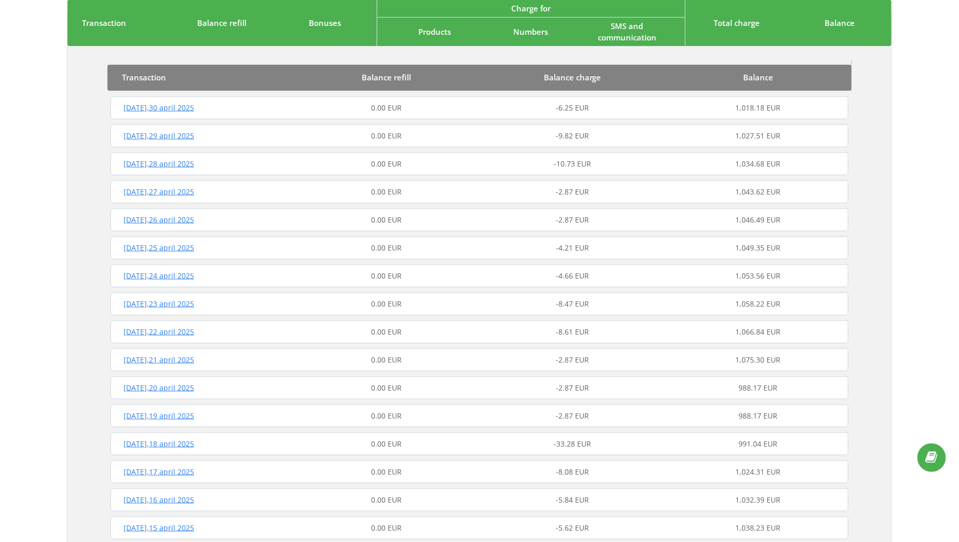
click at [320, 436] on div "Friday , 18 april 2025 0.00 EUR -33.28 EUR 991.04 EUR" at bounding box center [479, 444] width 743 height 25
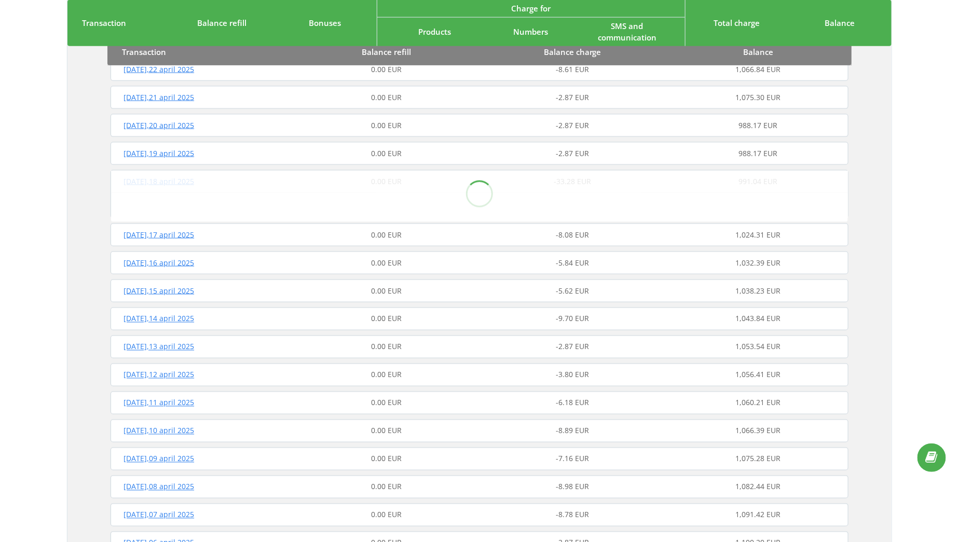
scroll to position [592, 0]
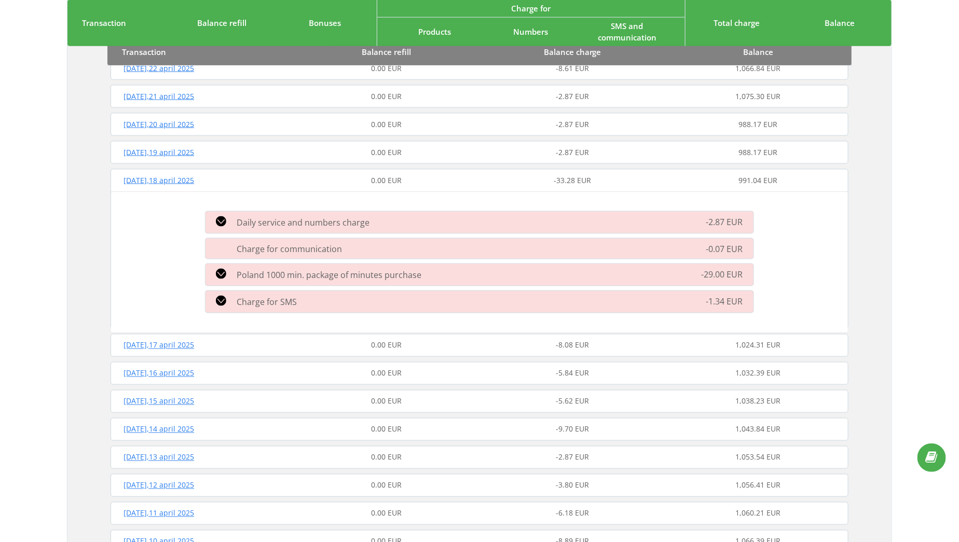
click at [275, 175] on div "Friday , 18 april 2025" at bounding box center [201, 180] width 186 height 10
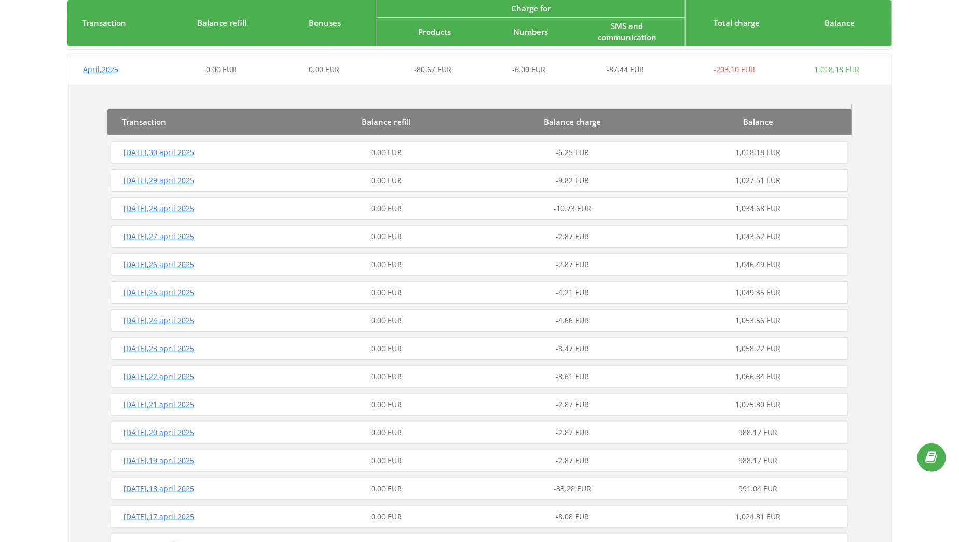
scroll to position [266, 0]
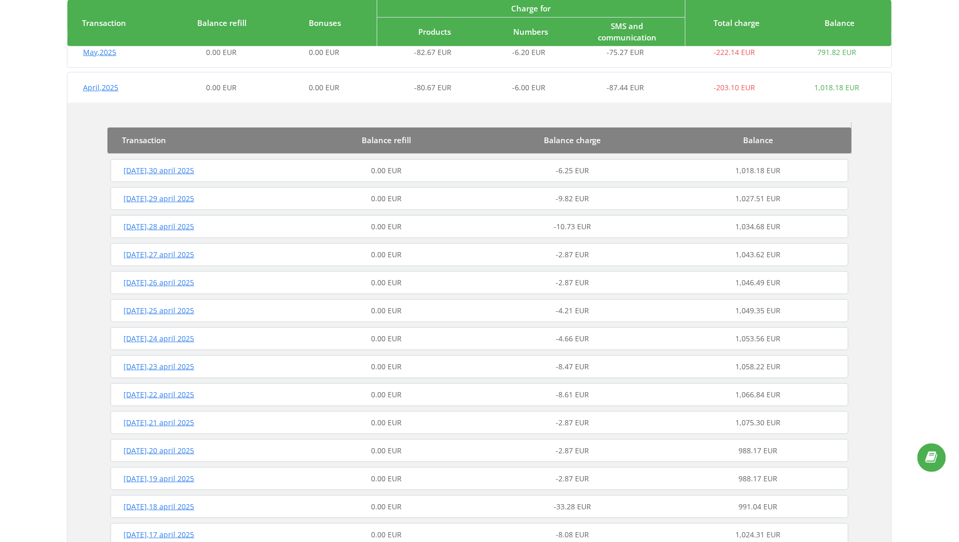
click at [274, 197] on div "Tuesday , 29 april 2025" at bounding box center [201, 199] width 186 height 10
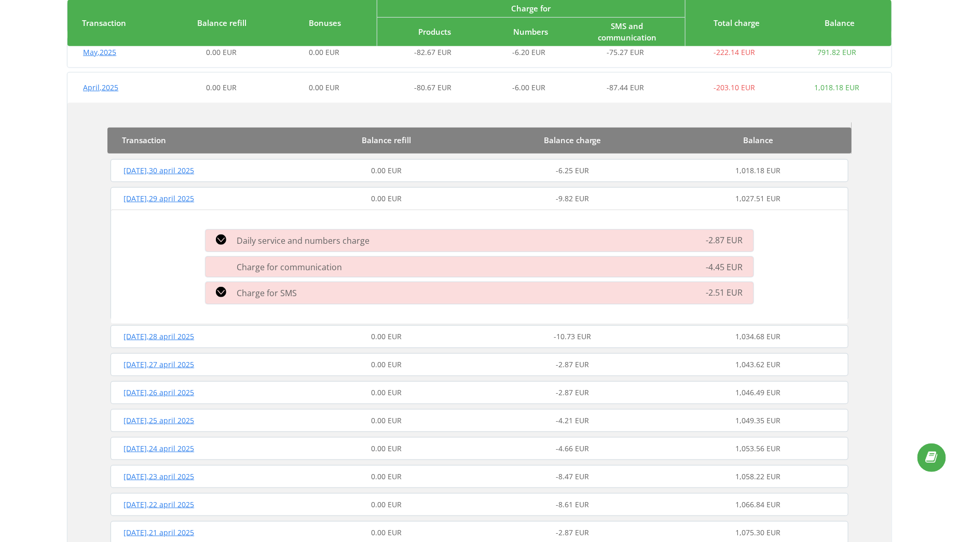
click at [241, 199] on div "Tuesday , 29 april 2025" at bounding box center [201, 199] width 186 height 10
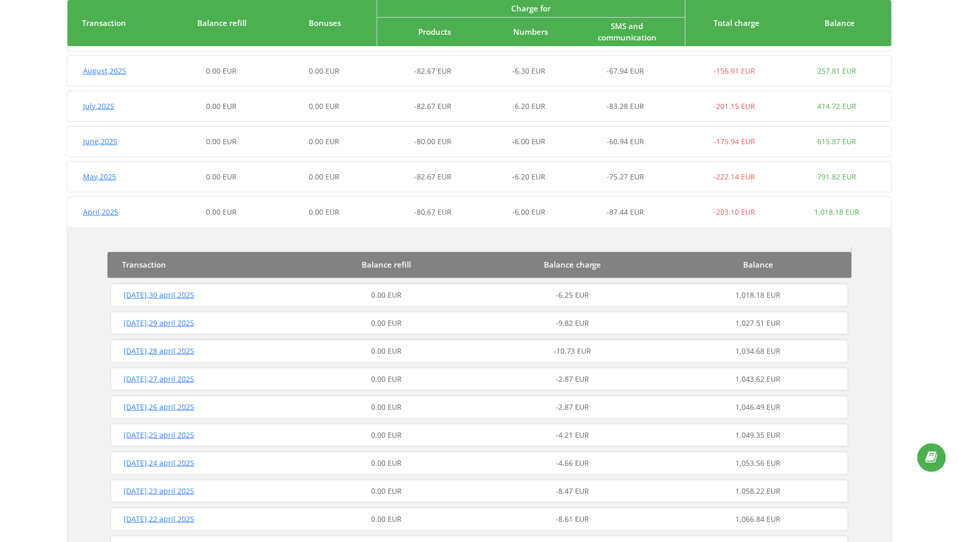
click at [235, 208] on span "0.00 EUR" at bounding box center [221, 212] width 31 height 10
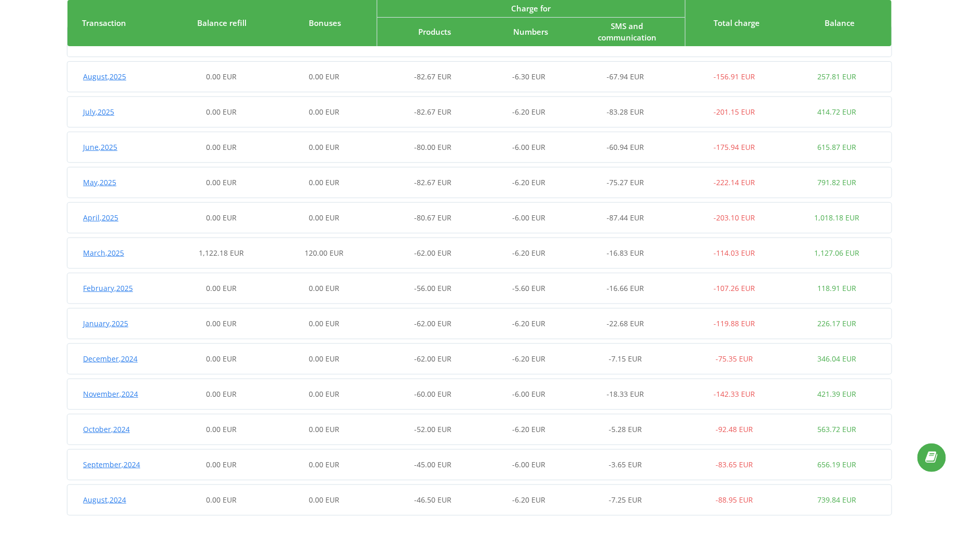
scroll to position [0, 0]
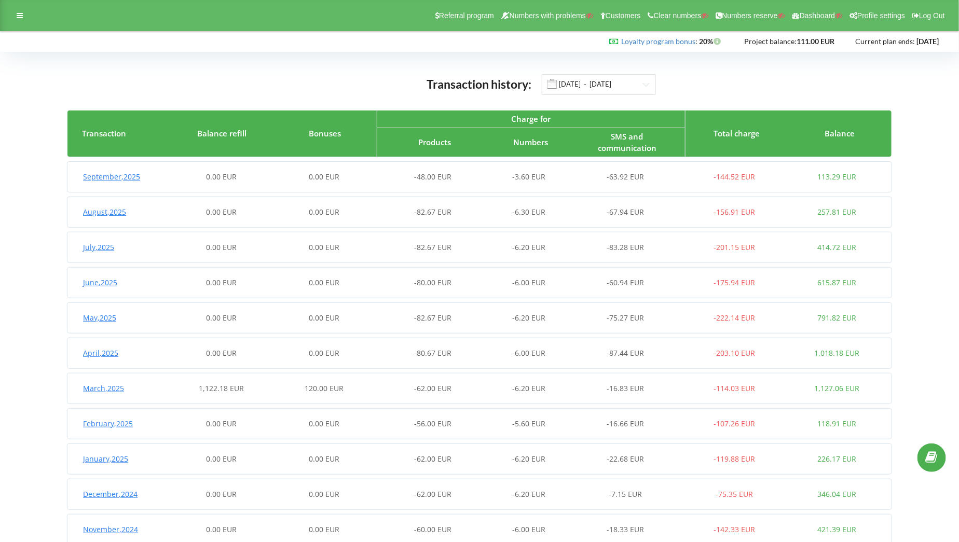
click at [471, 289] on div "June , 2025 0.00 EUR 0.00 EUR -80.00 EUR -6.00 EUR -60.94 EUR -175.94 EUR 615.8…" at bounding box center [477, 282] width 821 height 25
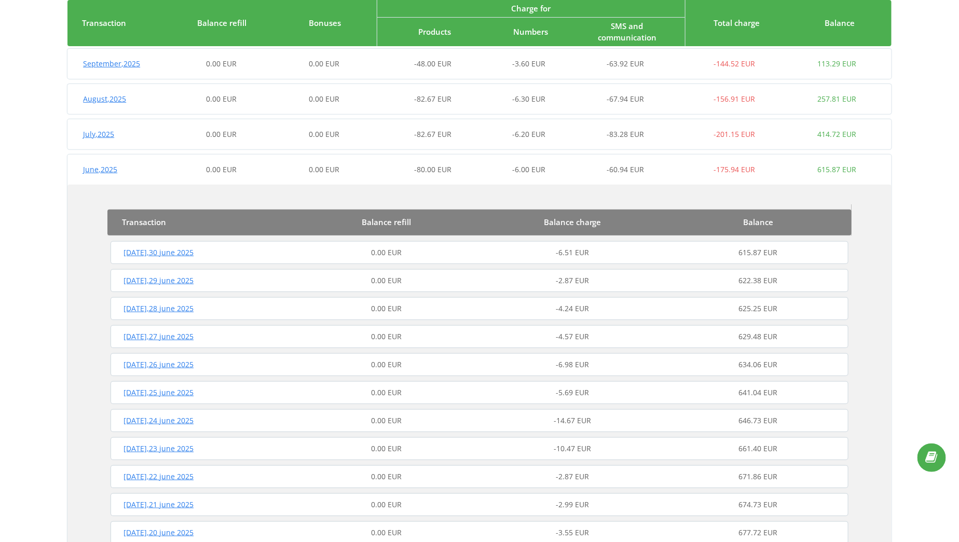
scroll to position [118, 0]
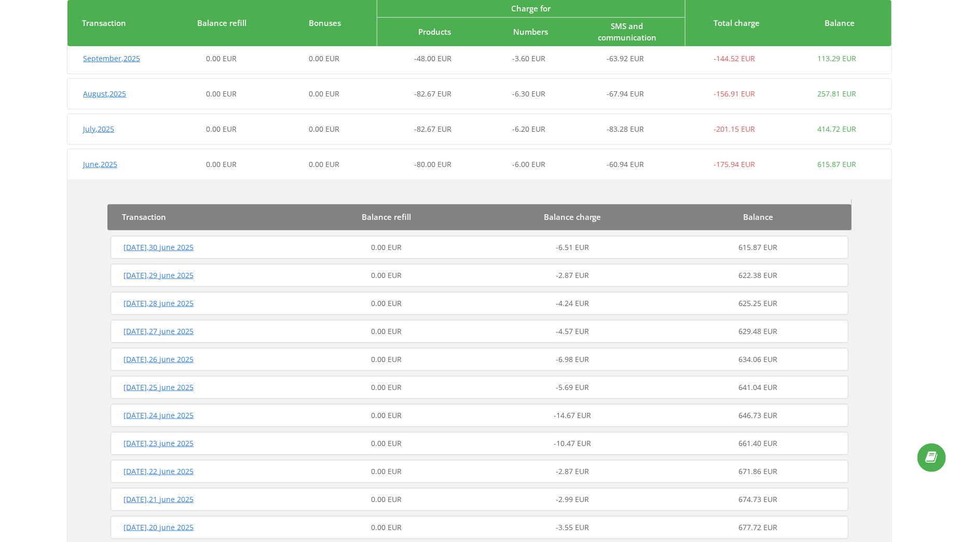
click at [450, 359] on div "0.00 EUR" at bounding box center [387, 360] width 186 height 10
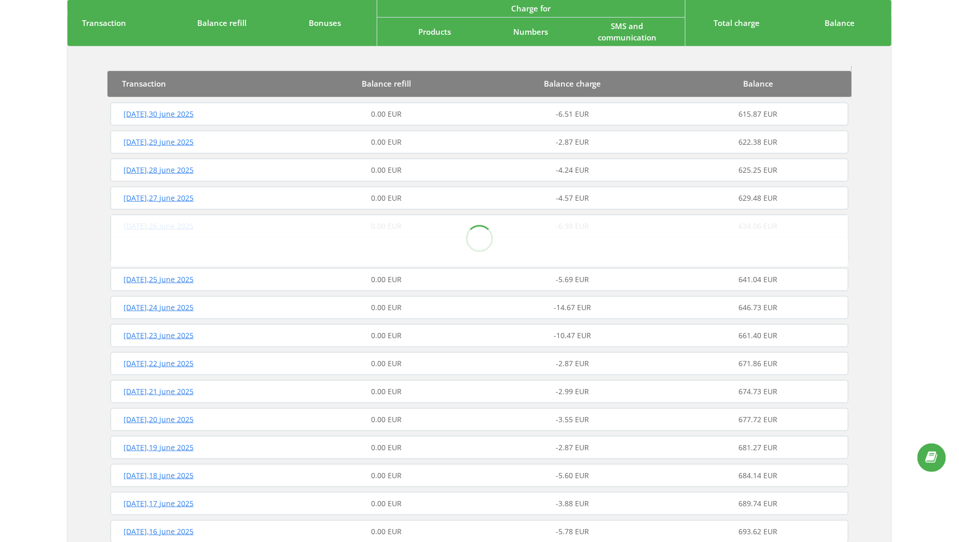
scroll to position [253, 0]
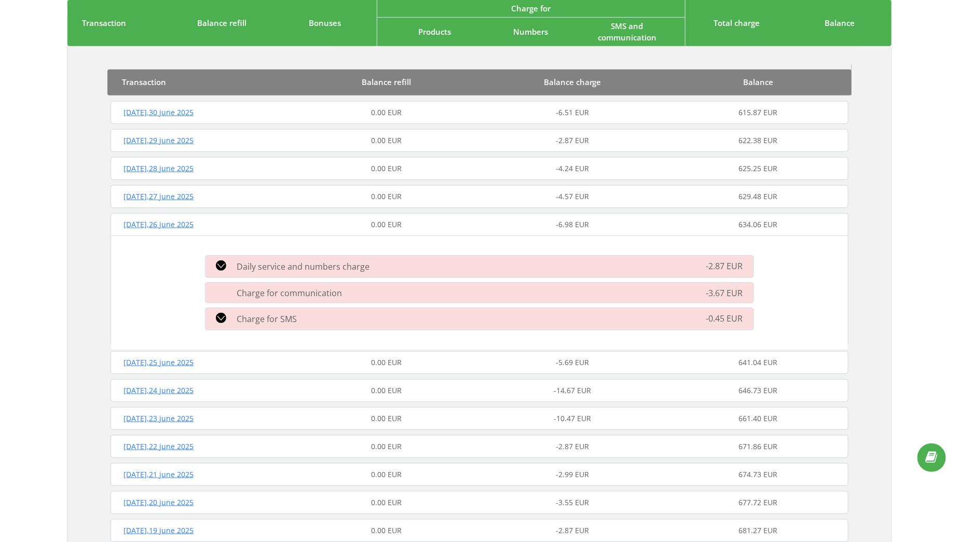
click at [314, 225] on div "0.00 EUR" at bounding box center [387, 225] width 186 height 10
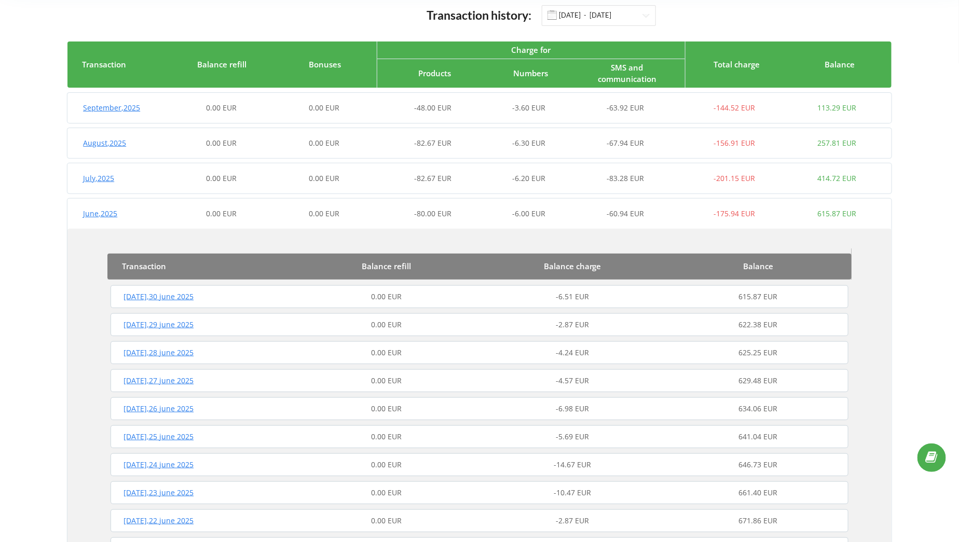
scroll to position [58, 0]
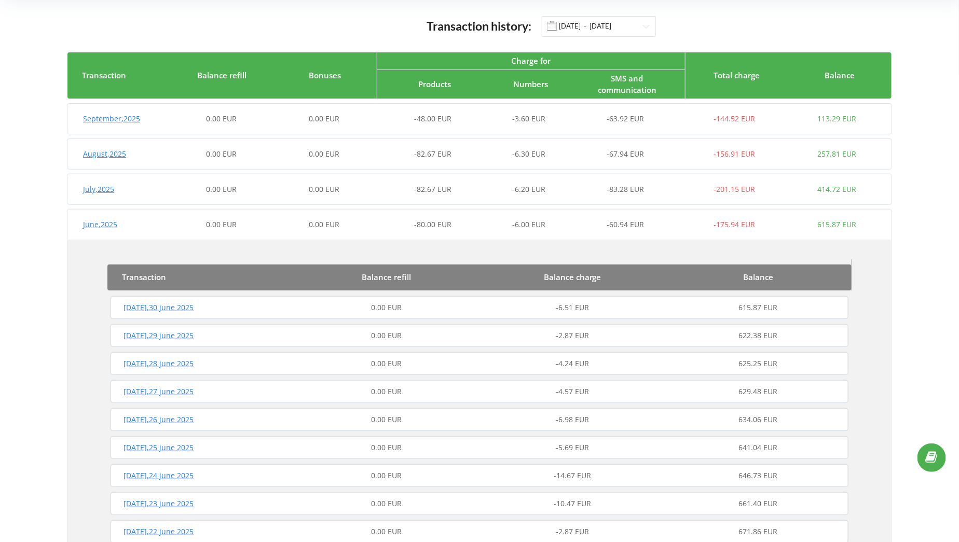
click at [239, 225] on div "0.00 EUR" at bounding box center [221, 225] width 103 height 10
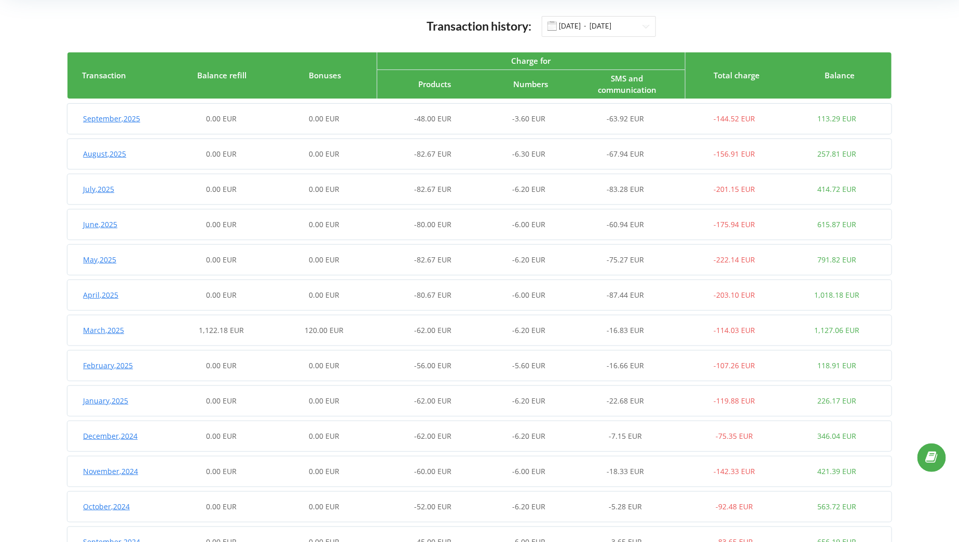
scroll to position [0, 0]
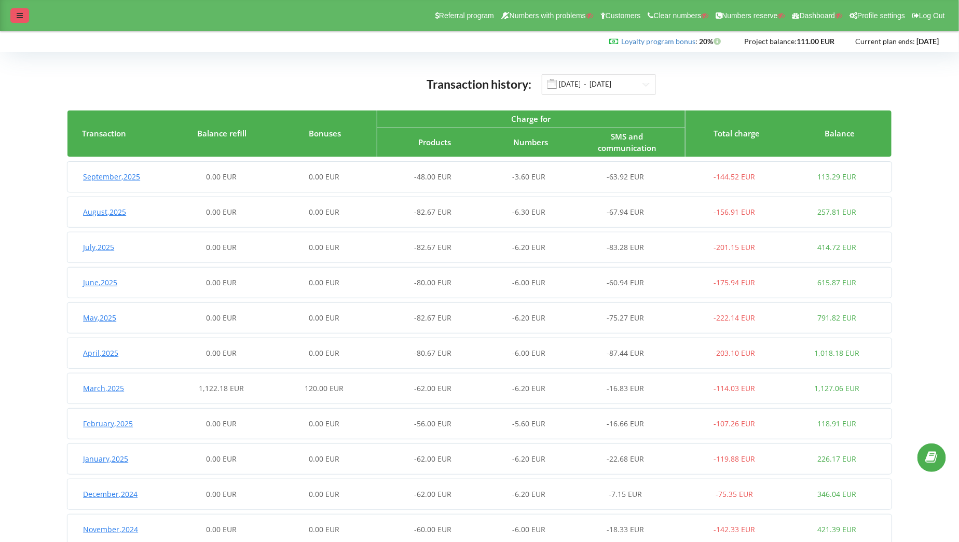
click at [29, 22] on div "Referral program Numbers with problems Customers Clear numbers Numbers reserve …" at bounding box center [479, 15] width 959 height 31
click at [26, 23] on div "Referral program Numbers with problems Customers Clear numbers Numbers reserve …" at bounding box center [479, 15] width 959 height 31
click at [24, 19] on div at bounding box center [19, 15] width 19 height 15
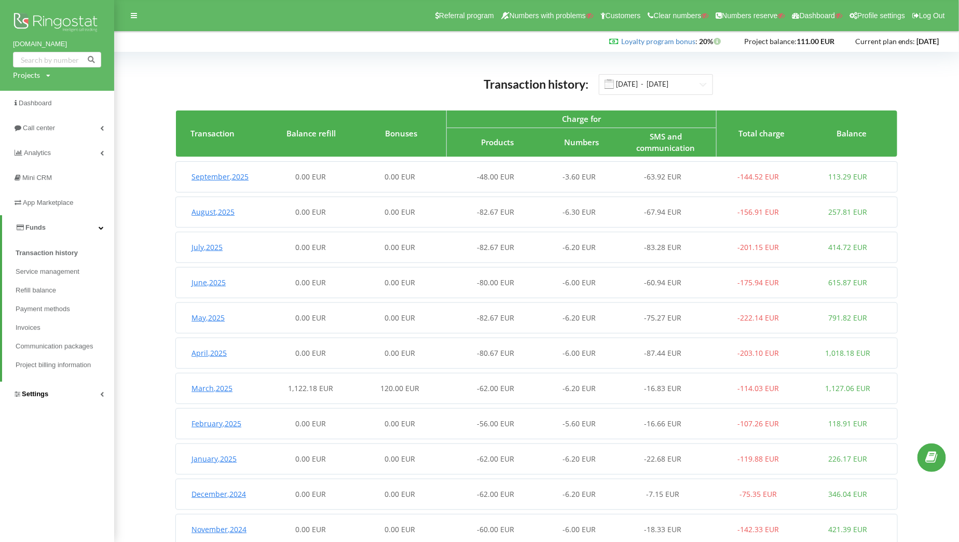
click at [60, 386] on link "Settings" at bounding box center [57, 394] width 114 height 25
click at [81, 297] on link "VirtualPBX" at bounding box center [65, 302] width 99 height 22
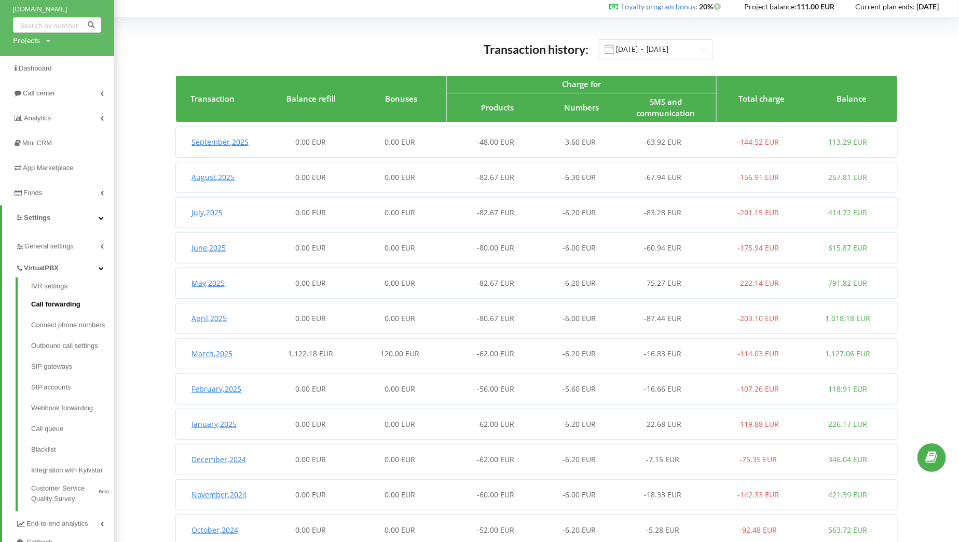
scroll to position [36, 0]
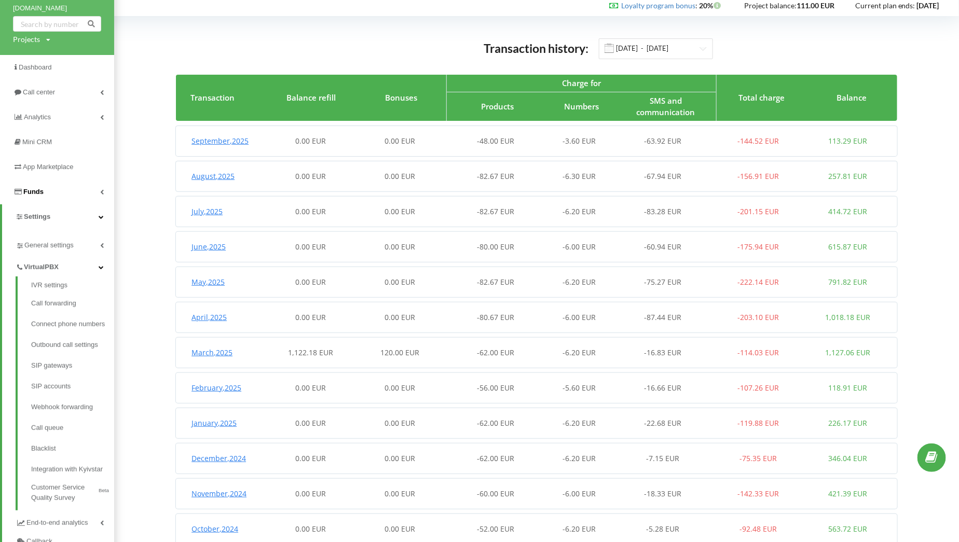
click at [54, 190] on link "Funds" at bounding box center [57, 192] width 114 height 25
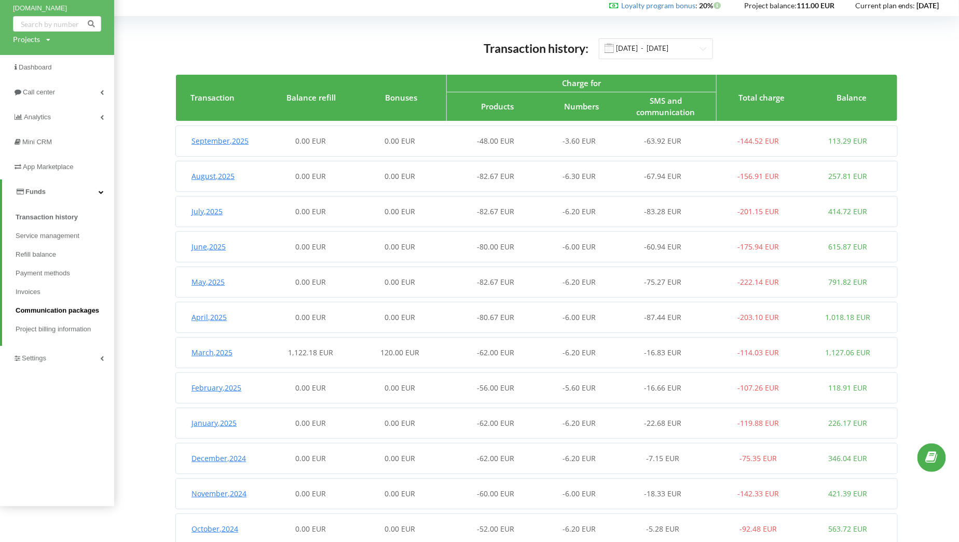
click at [70, 309] on span "Communication packages" at bounding box center [58, 311] width 84 height 10
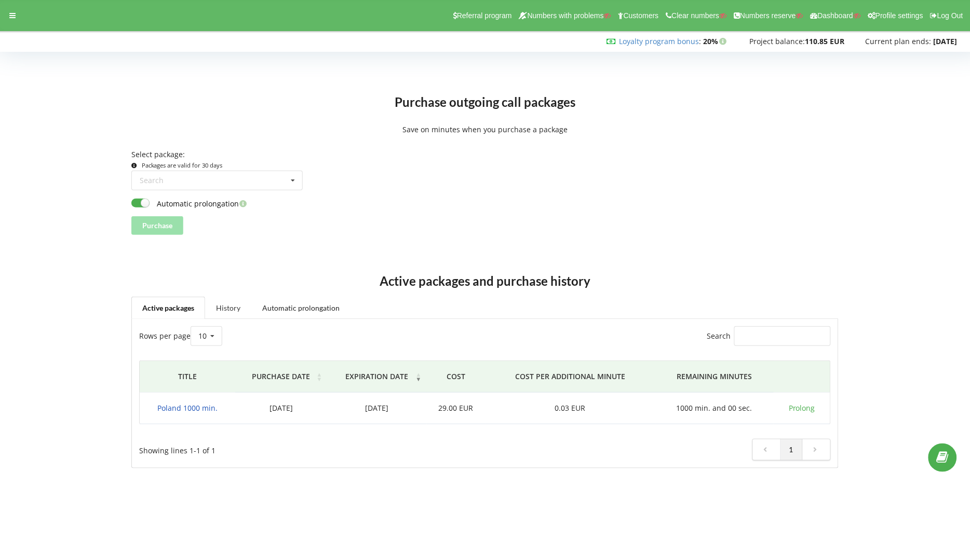
click at [222, 302] on link "History" at bounding box center [228, 308] width 46 height 22
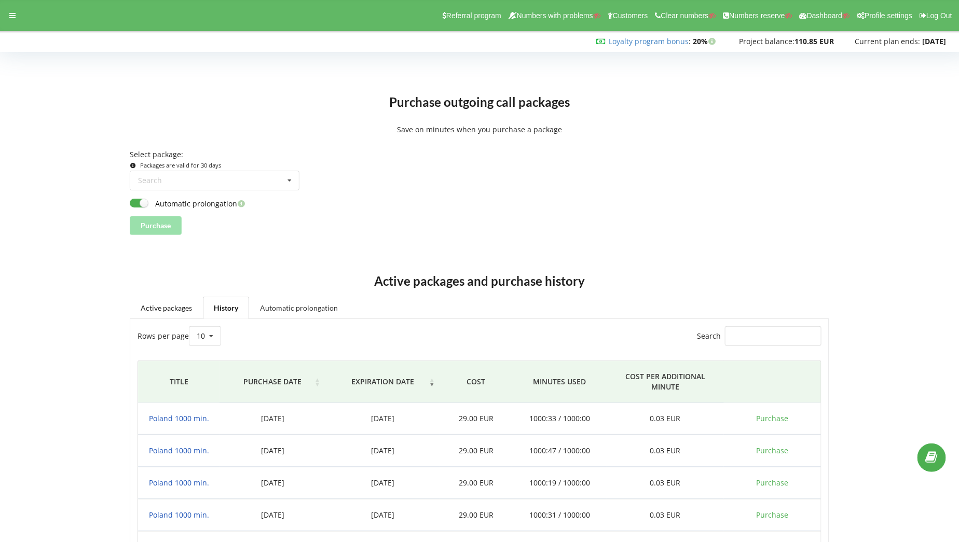
click at [286, 306] on link "Automatic prolongation" at bounding box center [299, 308] width 100 height 22
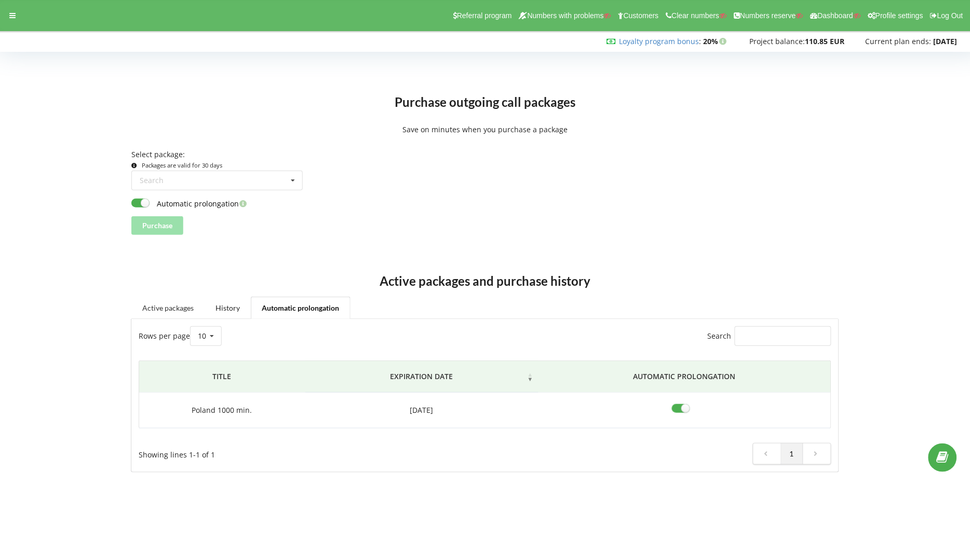
click at [178, 304] on link "Active packages" at bounding box center [167, 308] width 73 height 22
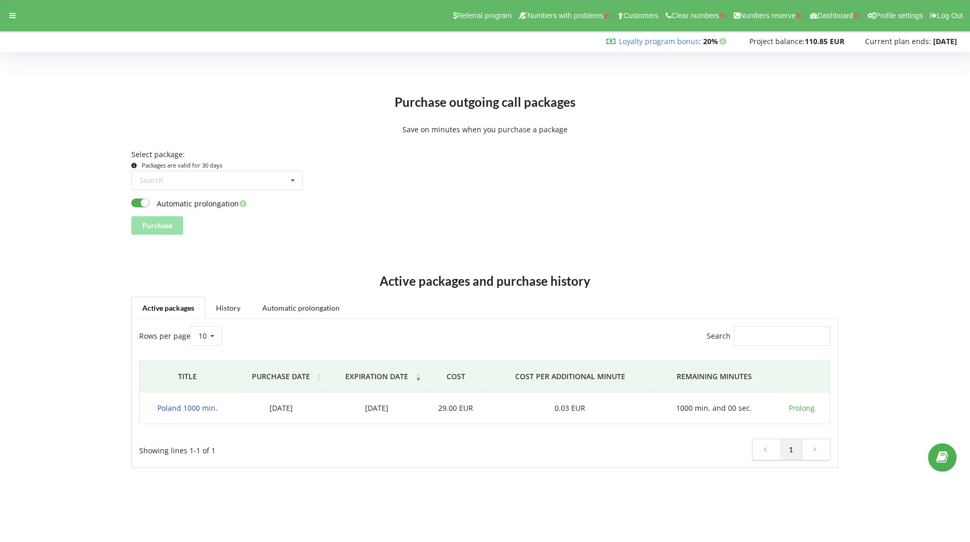
click at [192, 407] on span "Poland 1000 min." at bounding box center [187, 408] width 60 height 10
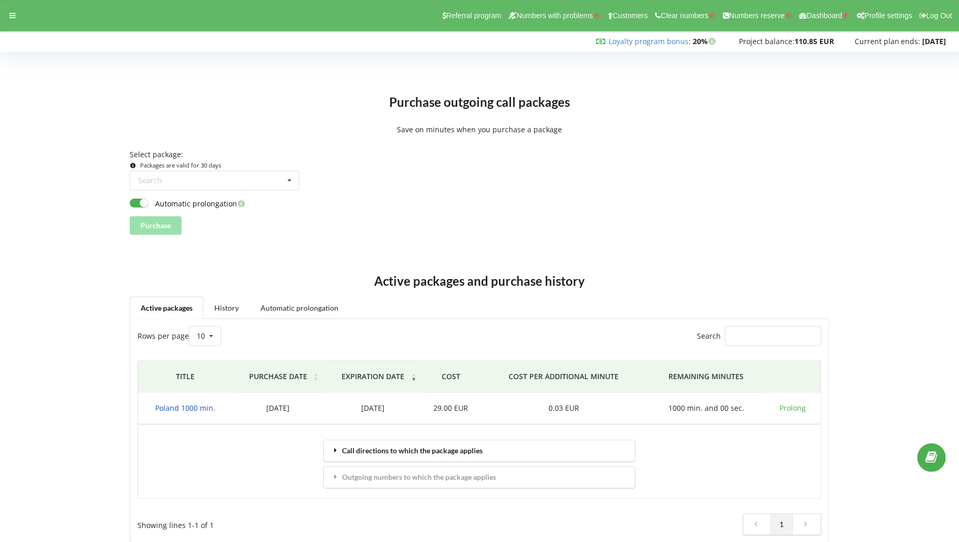
click at [335, 454] on icon at bounding box center [335, 450] width 9 height 7
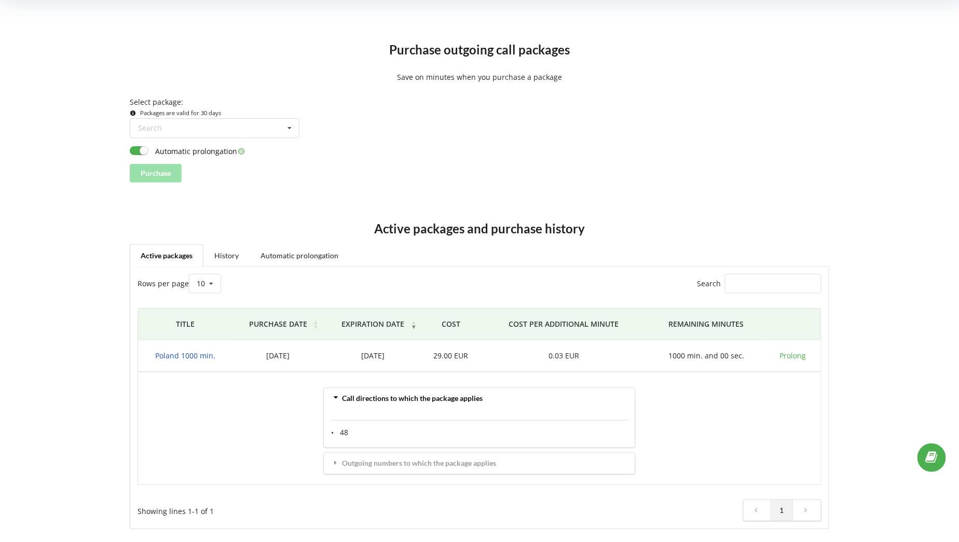
scroll to position [55, 0]
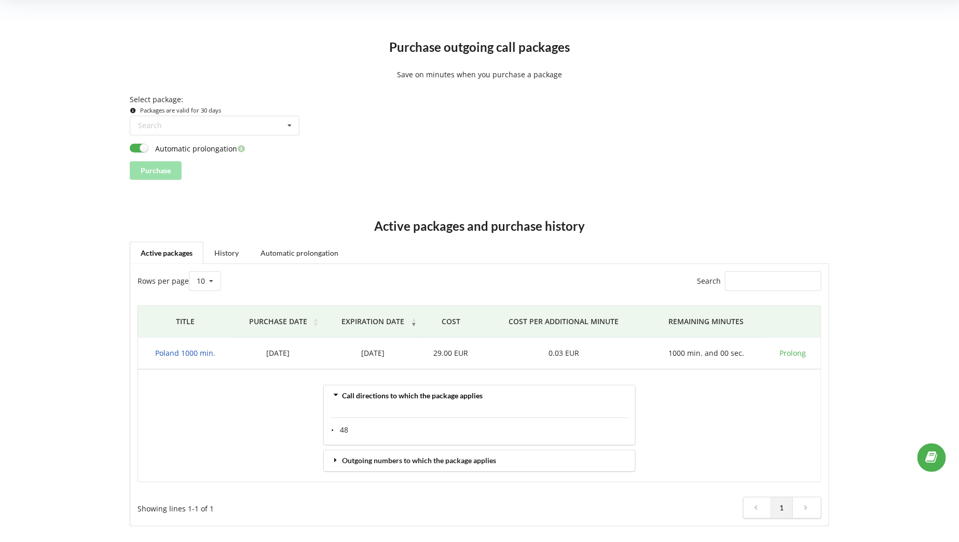
click at [335, 455] on div "Outgoing numbers to which the package applies" at bounding box center [479, 461] width 311 height 21
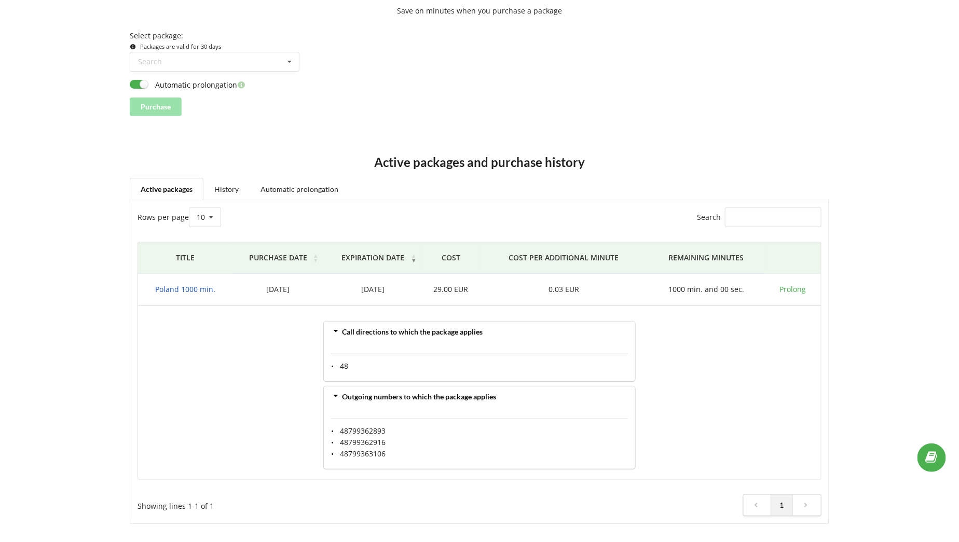
scroll to position [0, 0]
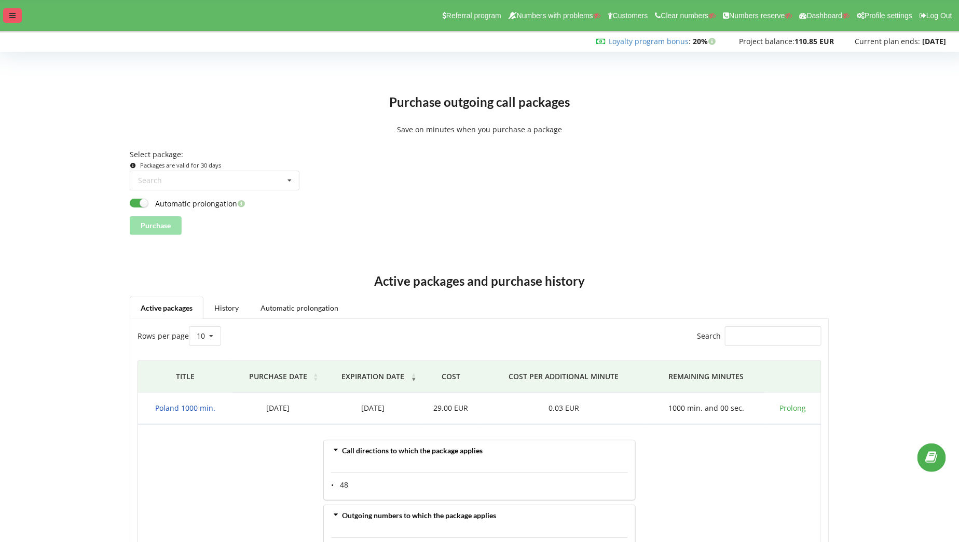
click at [11, 19] on icon at bounding box center [12, 15] width 6 height 7
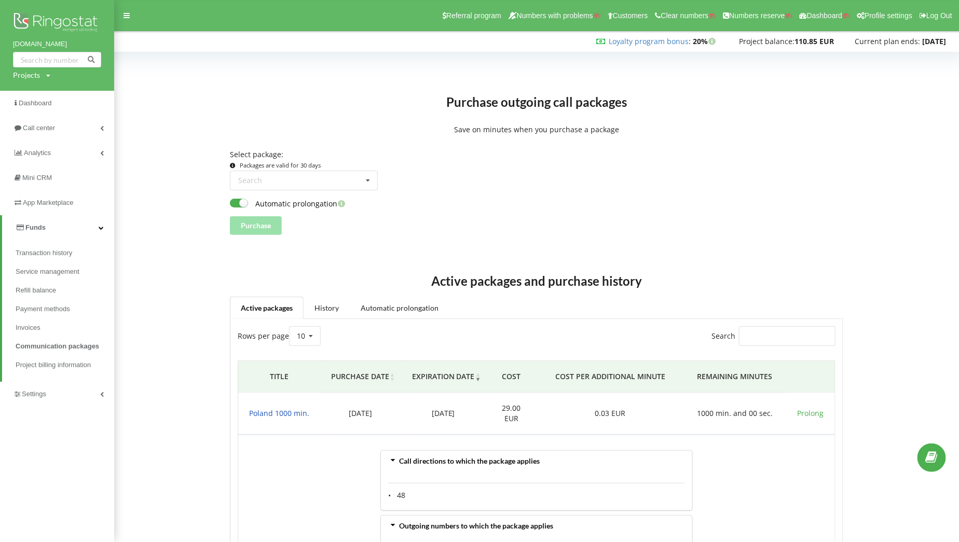
click at [77, 235] on link "Funds" at bounding box center [58, 227] width 112 height 25
click at [64, 255] on link "Settings" at bounding box center [57, 252] width 114 height 25
click at [67, 298] on link "VirtualPBX" at bounding box center [65, 302] width 99 height 22
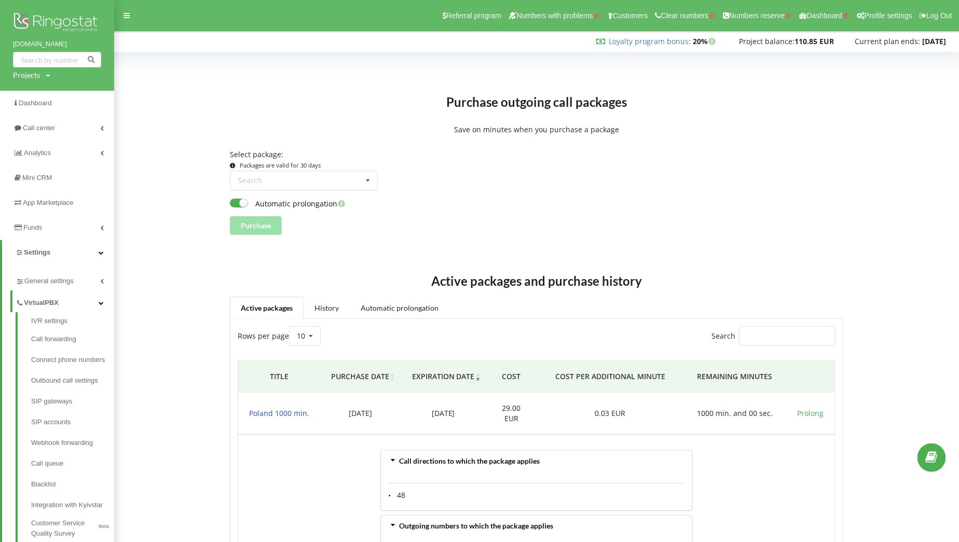
click at [67, 298] on link "VirtualPBX" at bounding box center [65, 302] width 99 height 22
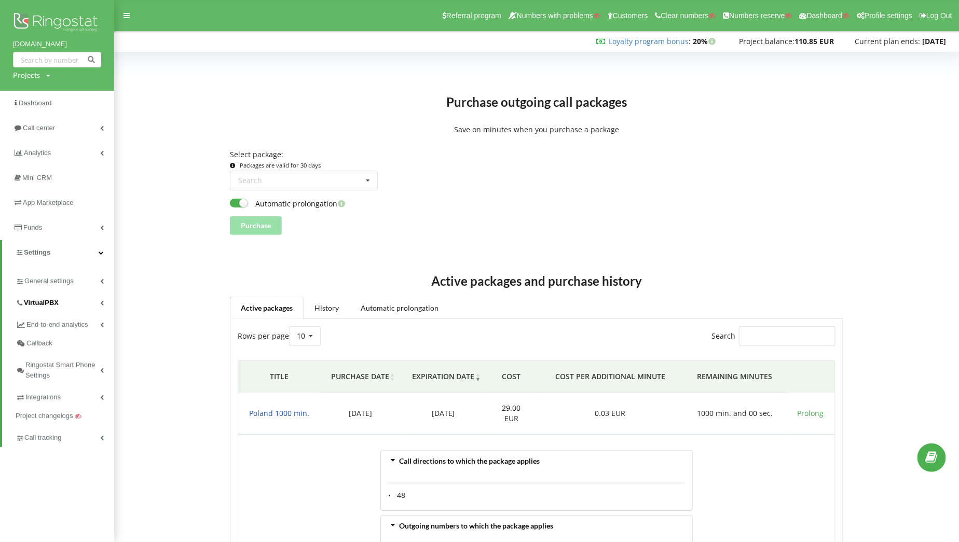
click at [67, 298] on link "VirtualPBX" at bounding box center [65, 302] width 99 height 22
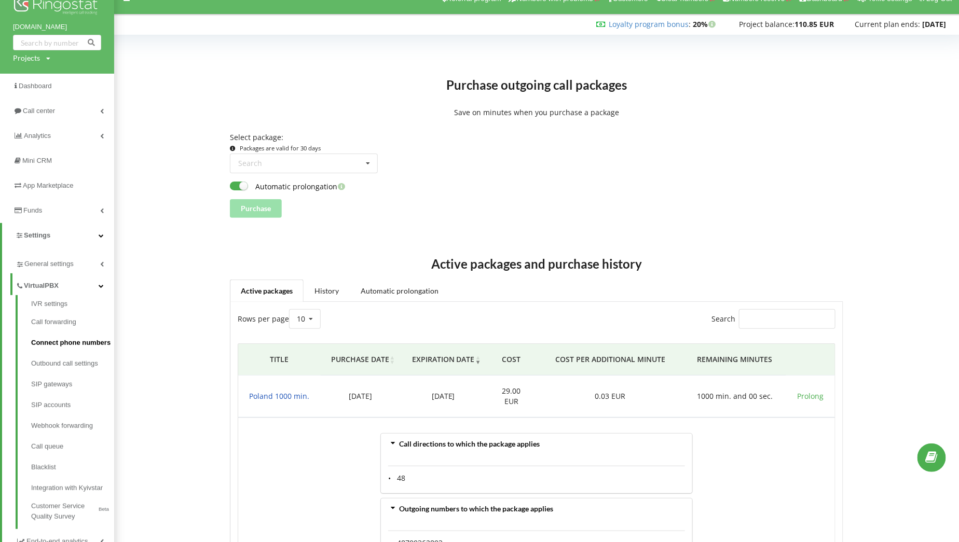
scroll to position [18, 0]
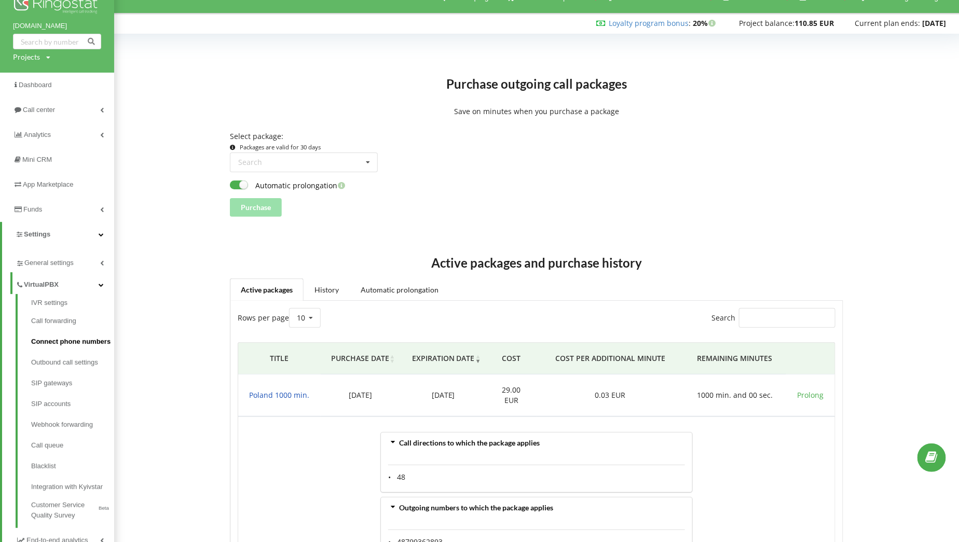
click at [67, 343] on link "Connect phone numbers" at bounding box center [72, 342] width 83 height 21
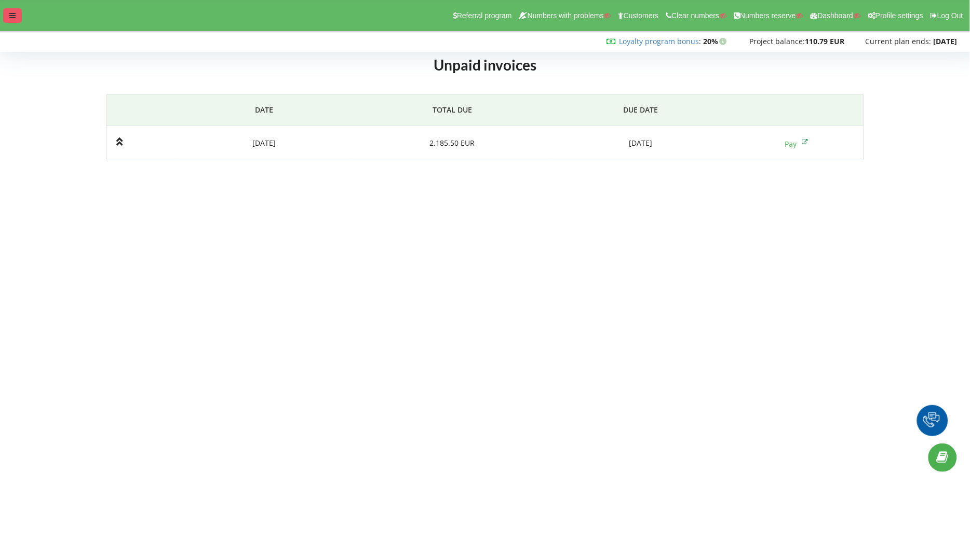
click at [15, 13] on icon at bounding box center [12, 15] width 6 height 7
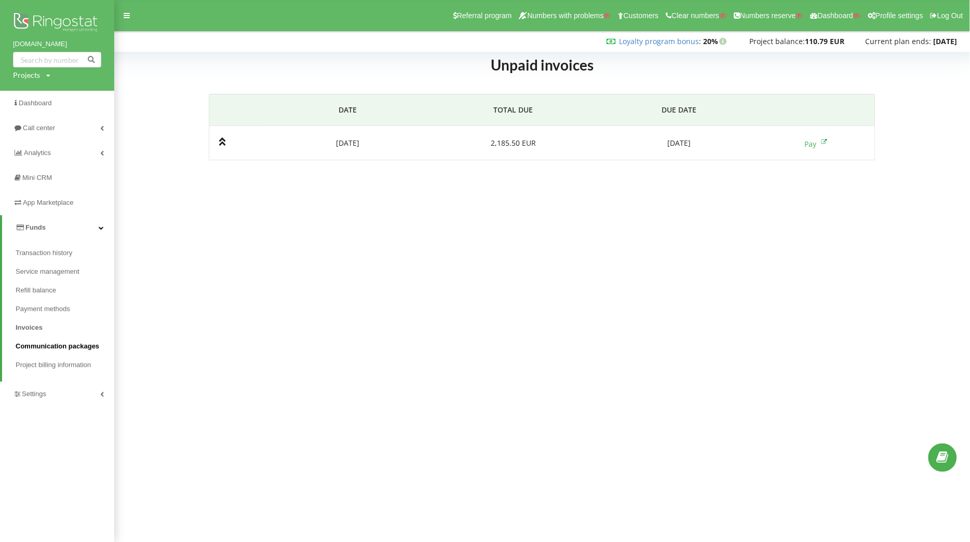
click at [80, 346] on span "Communication packages" at bounding box center [58, 347] width 84 height 10
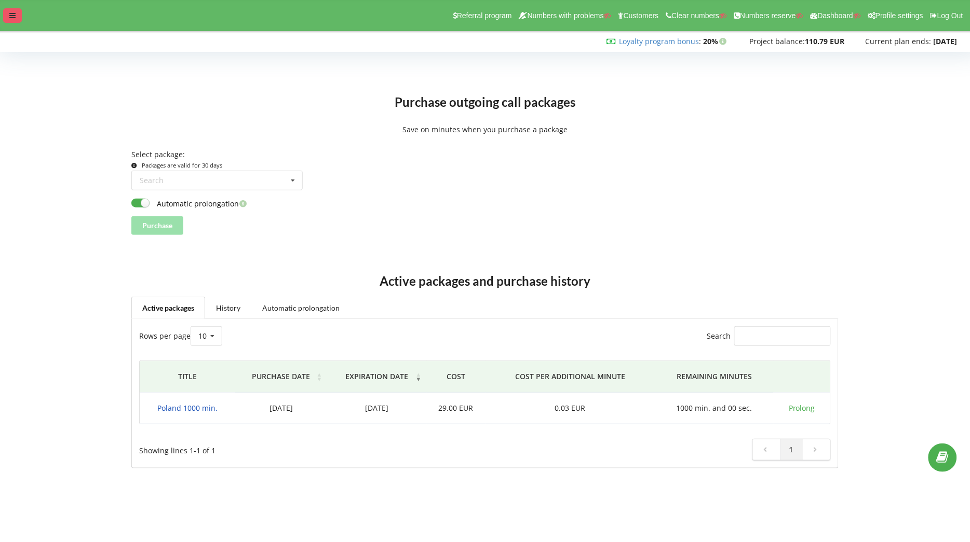
click at [11, 11] on div at bounding box center [12, 15] width 19 height 15
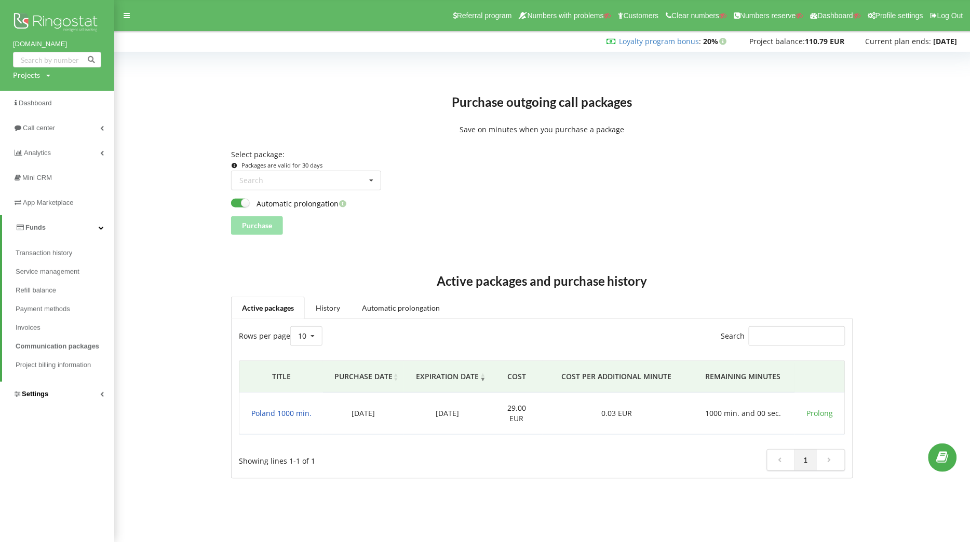
click at [88, 393] on link "Settings" at bounding box center [57, 394] width 114 height 25
click at [61, 301] on link "VirtualPBX" at bounding box center [65, 302] width 99 height 22
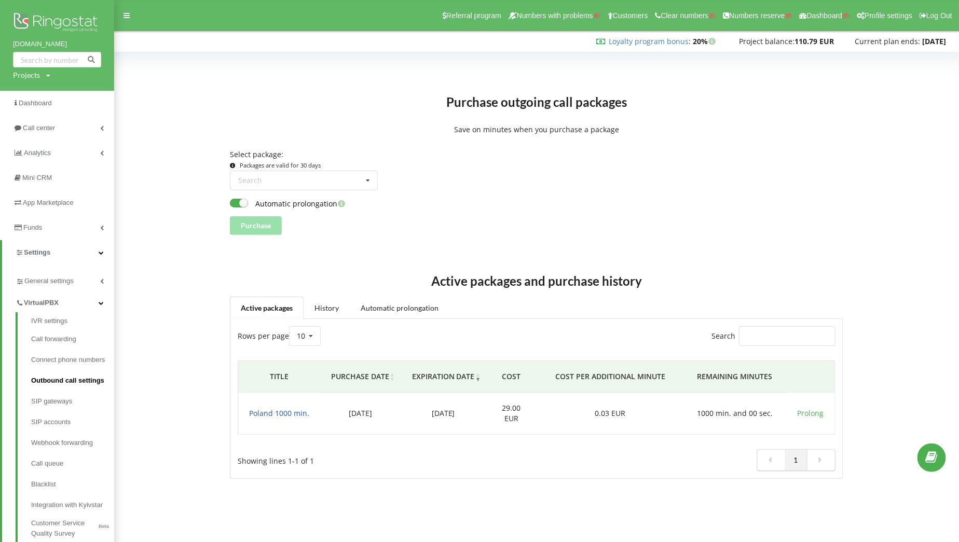
click at [61, 381] on link "Outbound call settings" at bounding box center [72, 381] width 83 height 21
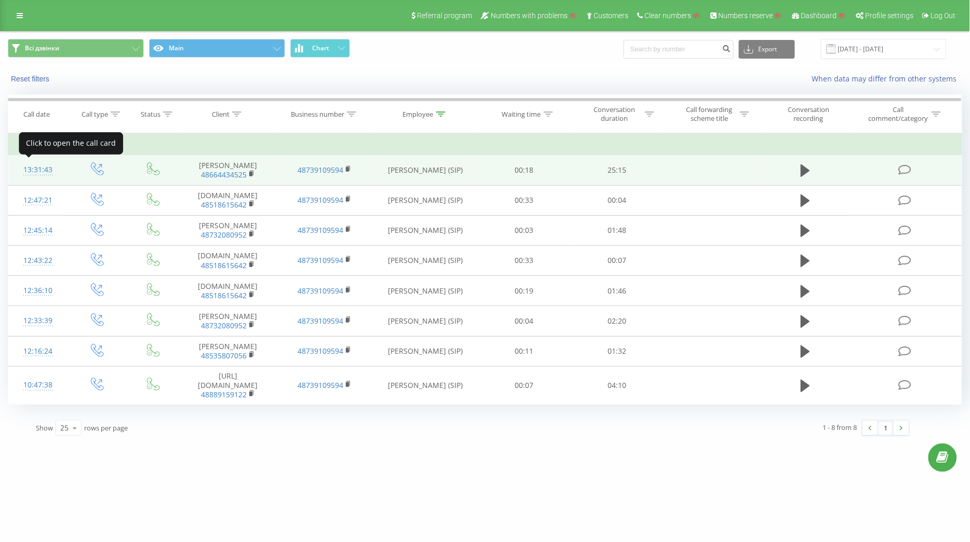
click at [39, 169] on div "13:31:43" at bounding box center [38, 170] width 38 height 20
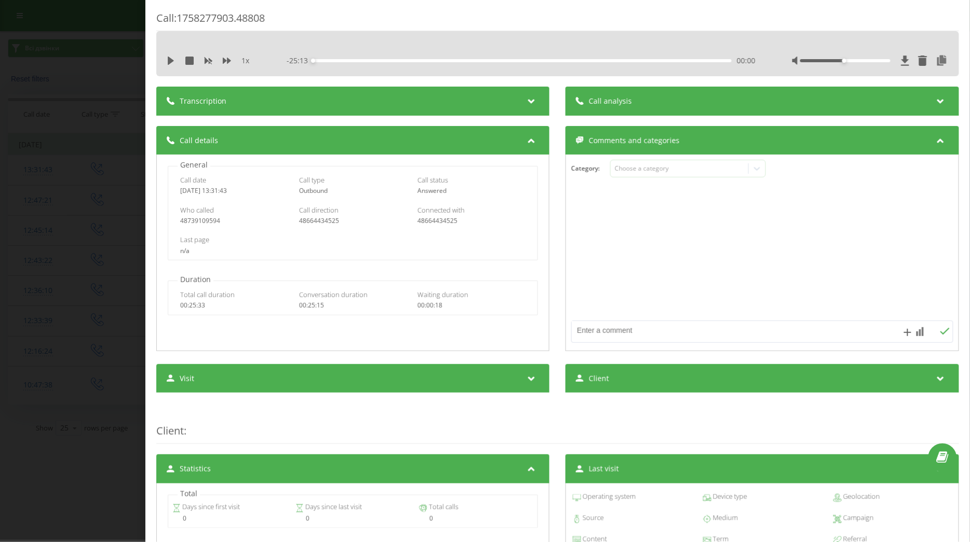
click at [106, 99] on div "Call : 1758277903.48808 1 x - 25:13 00:00 00:00 Transcription For AI analysis o…" at bounding box center [485, 271] width 970 height 542
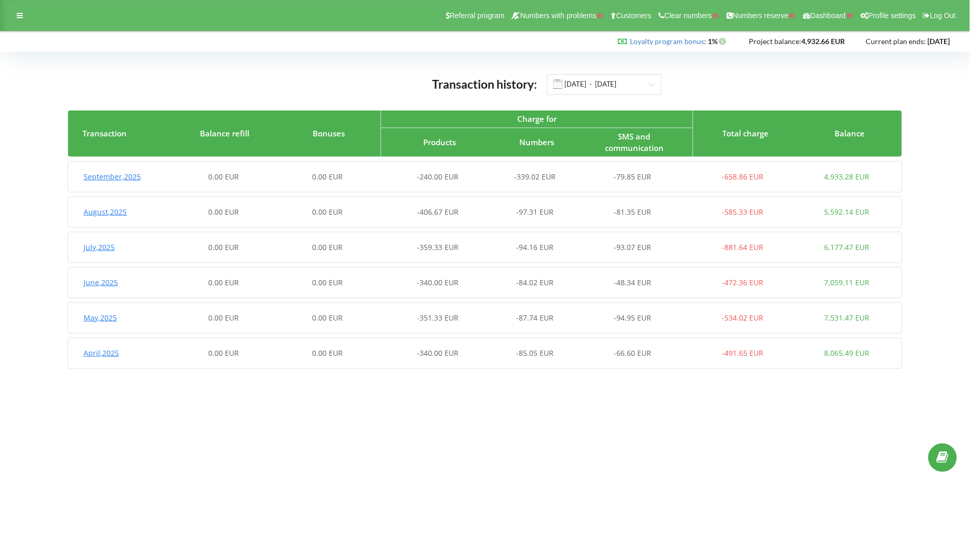
click at [674, 454] on body "Referral program Numbers with problems Customers Clear numbers Numbers reserve …" at bounding box center [485, 271] width 970 height 542
click at [23, 16] on div at bounding box center [19, 15] width 19 height 15
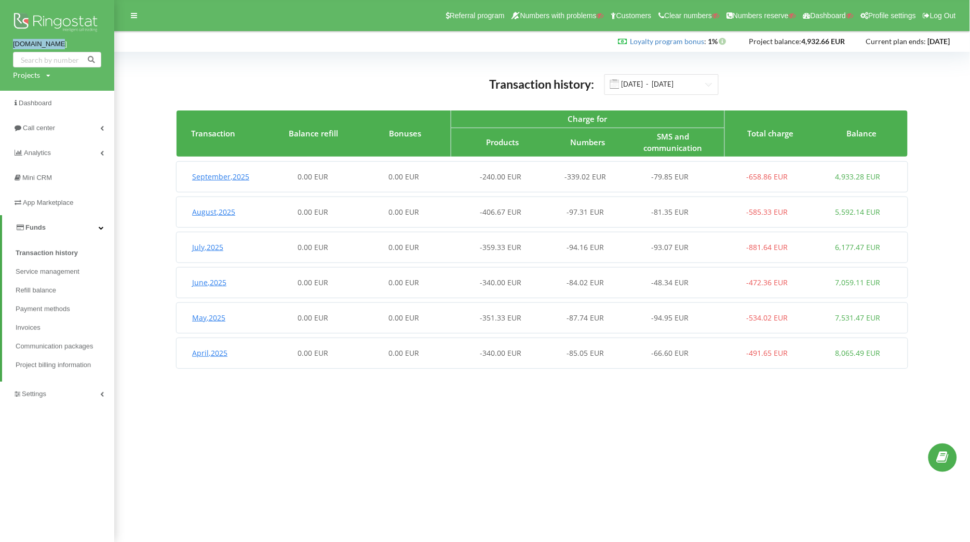
drag, startPoint x: 9, startPoint y: 46, endPoint x: 88, endPoint y: 39, distance: 79.7
click at [88, 39] on div "[DOMAIN_NAME] Projects Search" at bounding box center [57, 45] width 114 height 91
click at [48, 57] on input "text" at bounding box center [57, 60] width 88 height 16
drag, startPoint x: 6, startPoint y: 44, endPoint x: 69, endPoint y: 49, distance: 63.5
click at [69, 49] on div "[DOMAIN_NAME] Projects Search" at bounding box center [57, 45] width 114 height 91
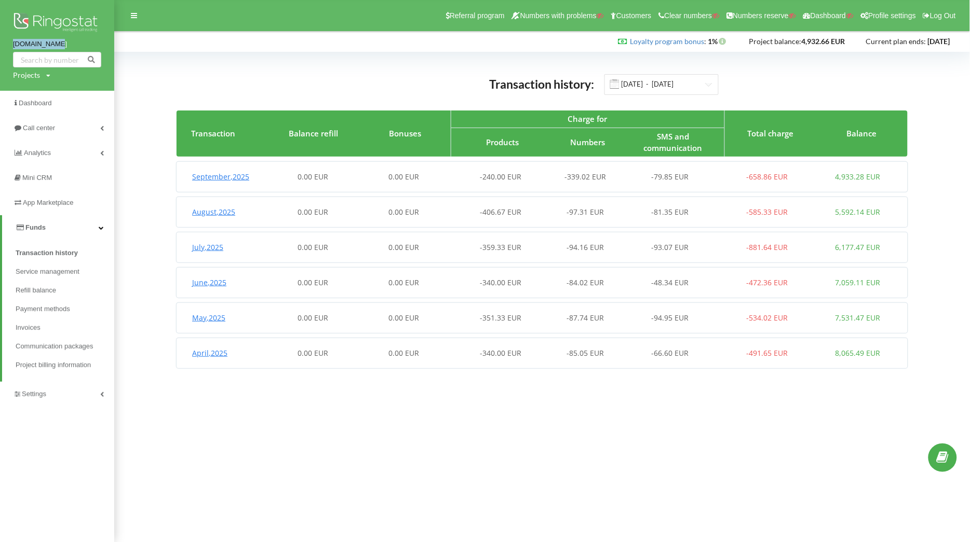
copy link "[DOMAIN_NAME]"
click at [40, 293] on span "Refill balance" at bounding box center [38, 291] width 44 height 10
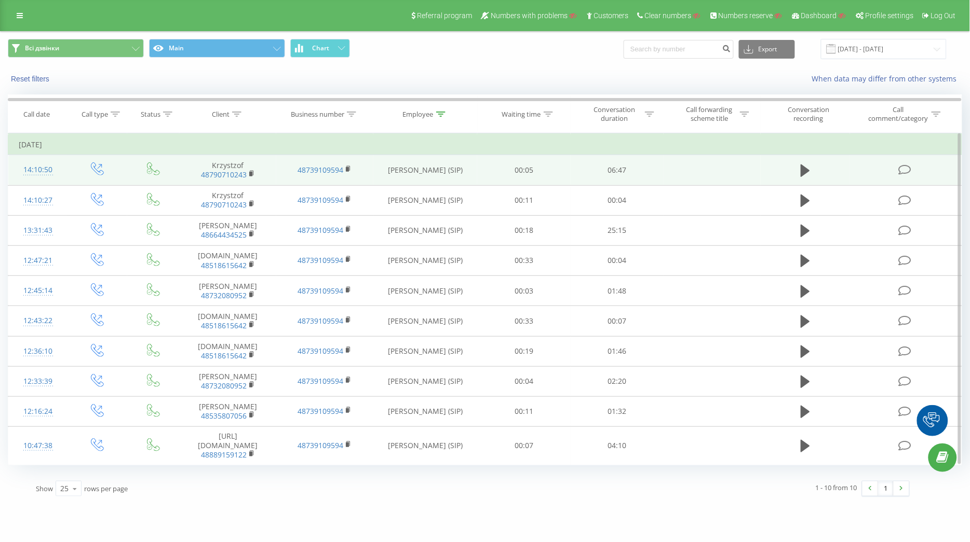
click at [31, 166] on div "14:10:50" at bounding box center [38, 170] width 38 height 20
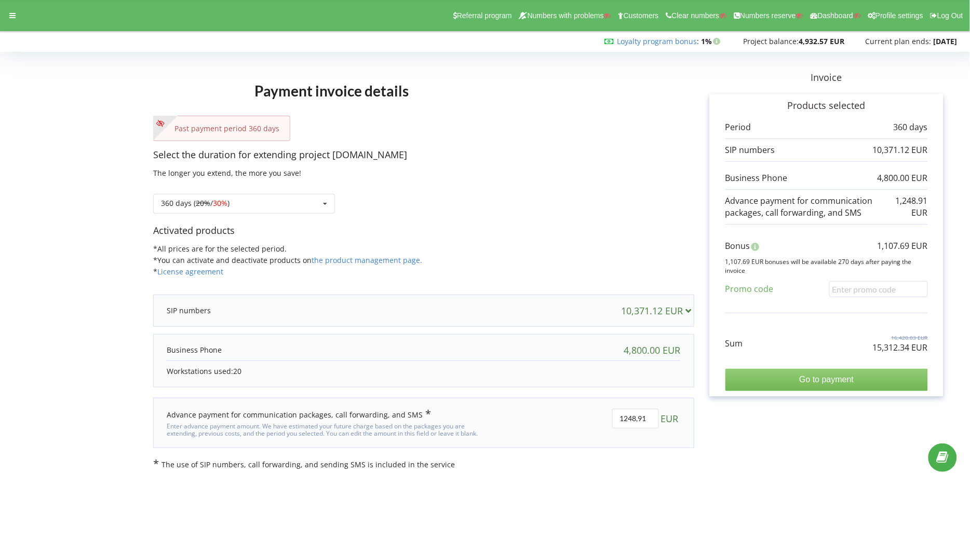
click at [806, 383] on input "Go to payment" at bounding box center [826, 380] width 202 height 22
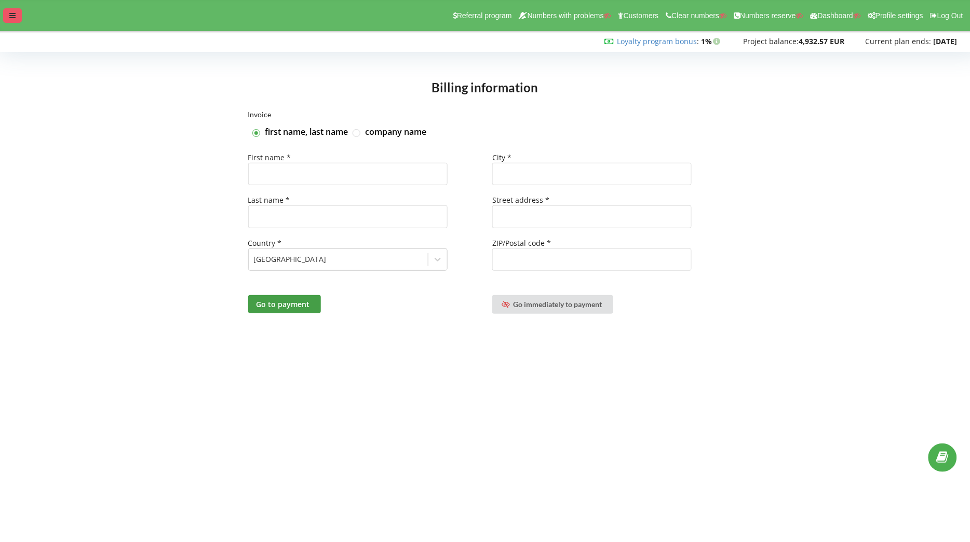
click at [5, 15] on div at bounding box center [12, 15] width 19 height 15
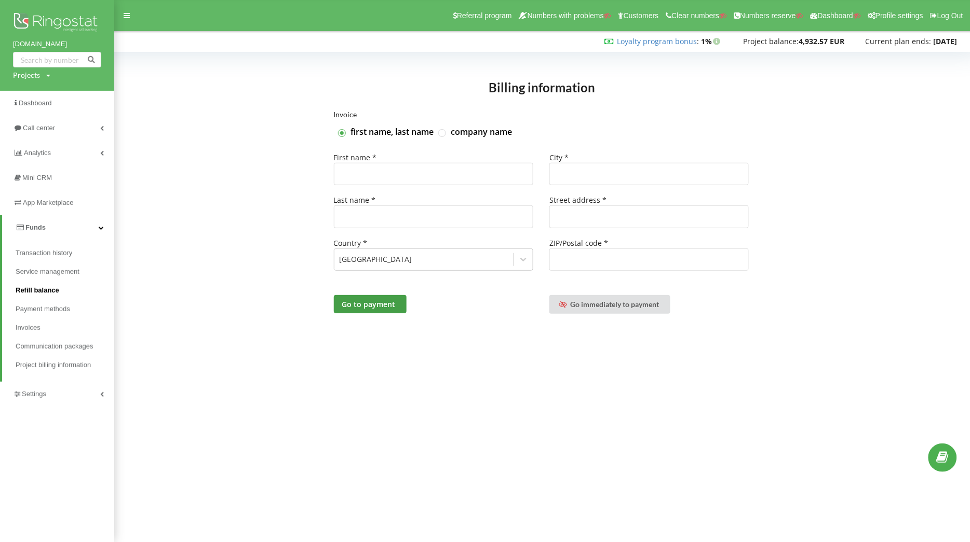
click at [34, 295] on span "Refill balance" at bounding box center [38, 291] width 44 height 10
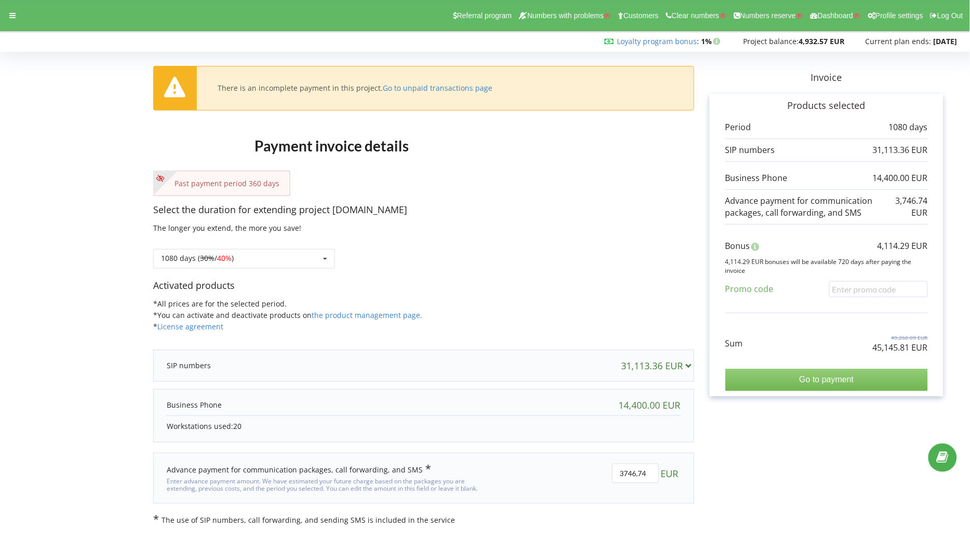
click at [823, 373] on input "Go to payment" at bounding box center [826, 380] width 202 height 22
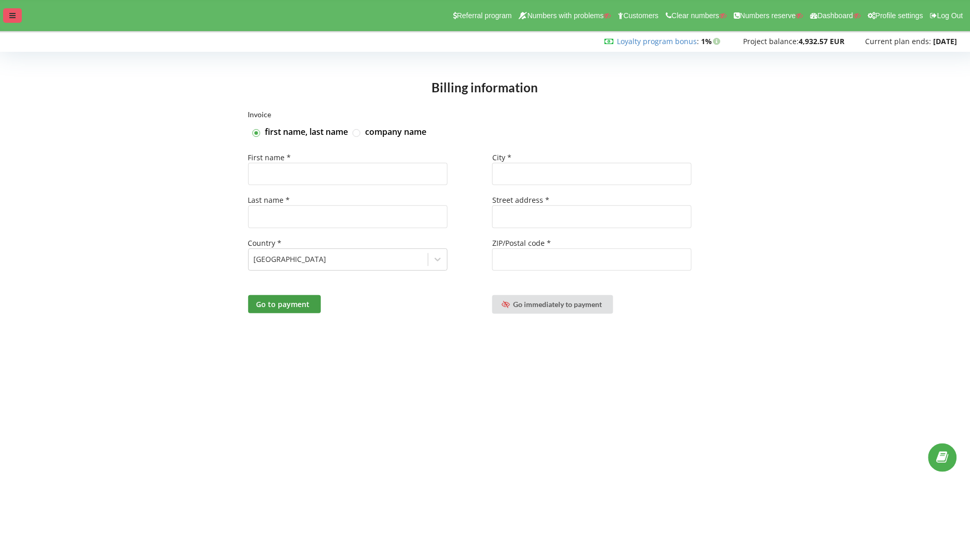
click at [5, 17] on div at bounding box center [12, 15] width 19 height 15
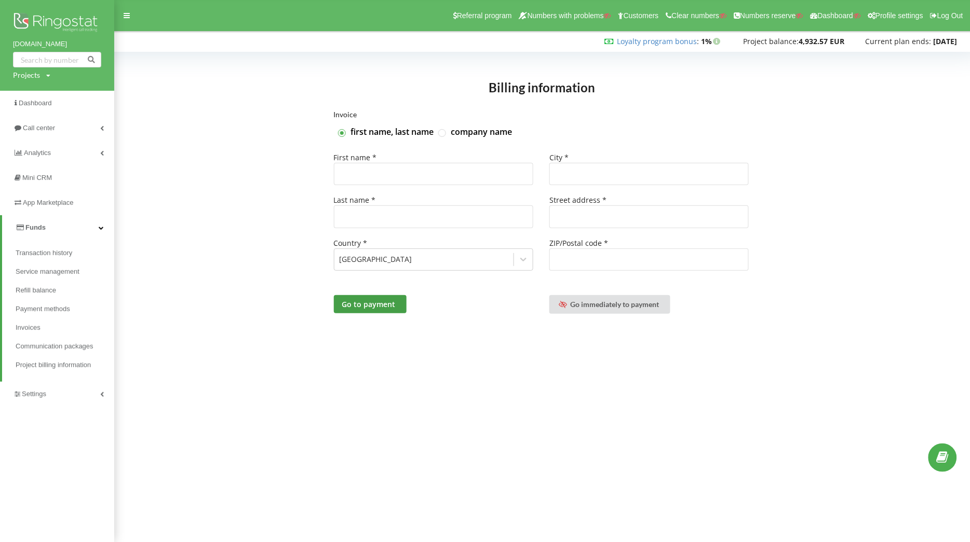
click at [39, 78] on div "Projects Search" at bounding box center [31, 75] width 37 height 10
click at [38, 99] on input "text" at bounding box center [45, 96] width 52 height 15
type input "[DOMAIN_NAME]"
click at [83, 99] on span "Search" at bounding box center [85, 96] width 19 height 9
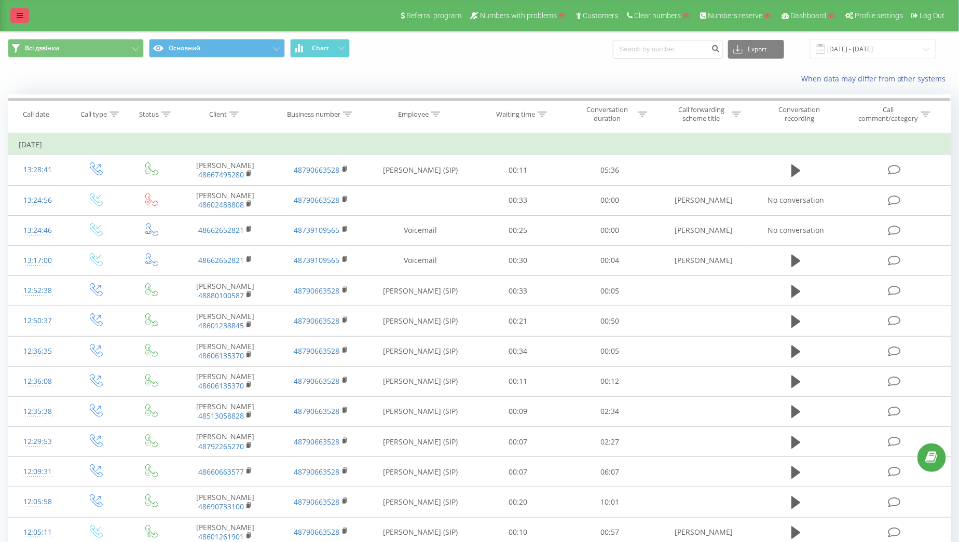
click at [15, 14] on link at bounding box center [19, 15] width 19 height 15
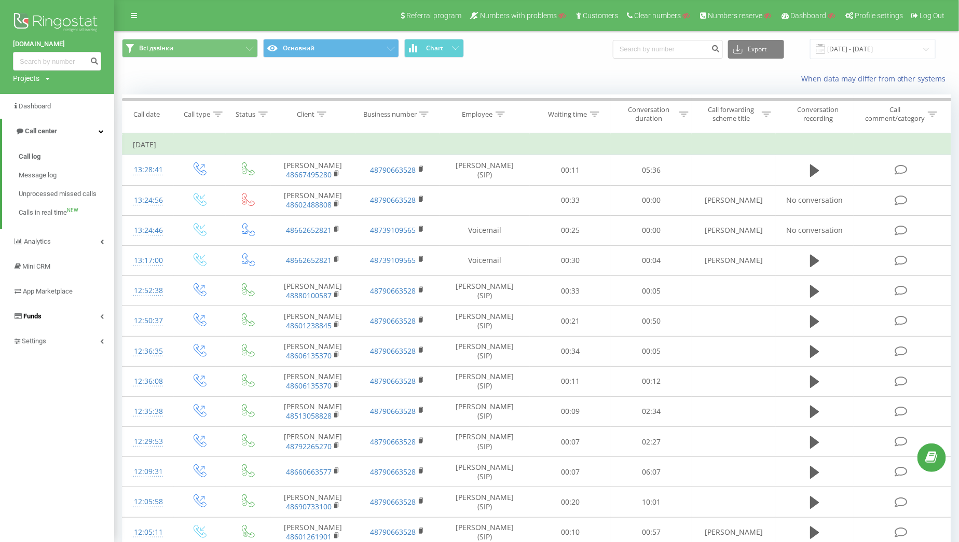
click at [78, 310] on link "Funds" at bounding box center [57, 316] width 114 height 25
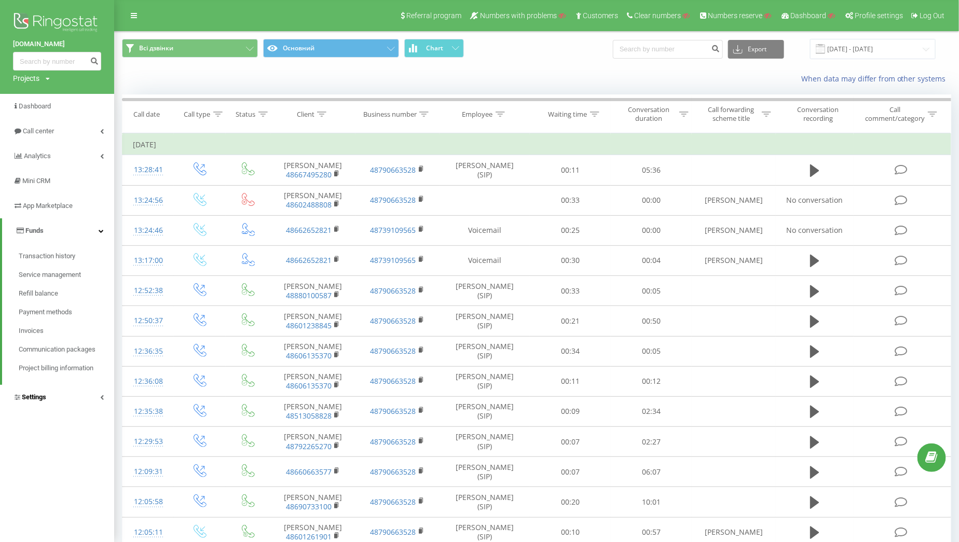
click at [84, 399] on link "Settings" at bounding box center [57, 397] width 114 height 25
click at [76, 309] on link "VirtualPBX" at bounding box center [67, 305] width 96 height 22
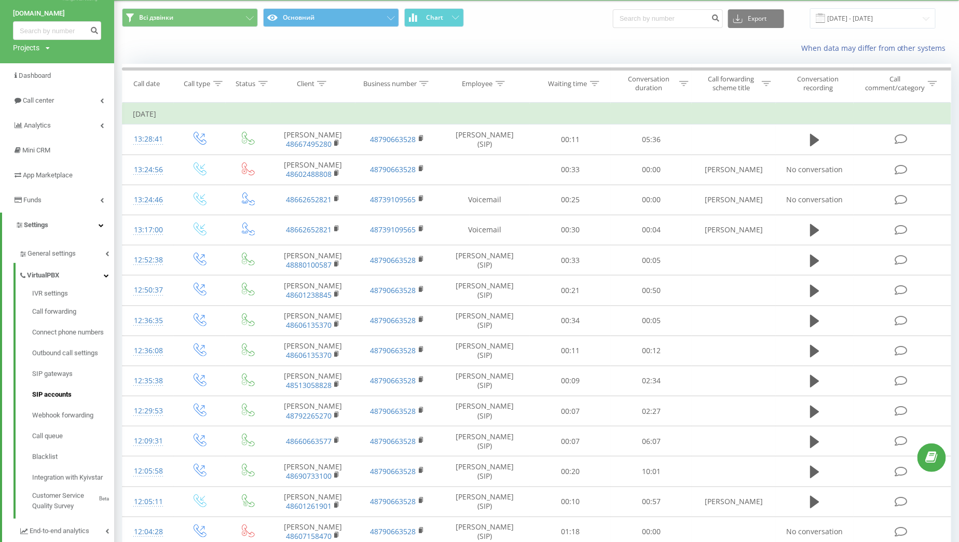
scroll to position [32, 0]
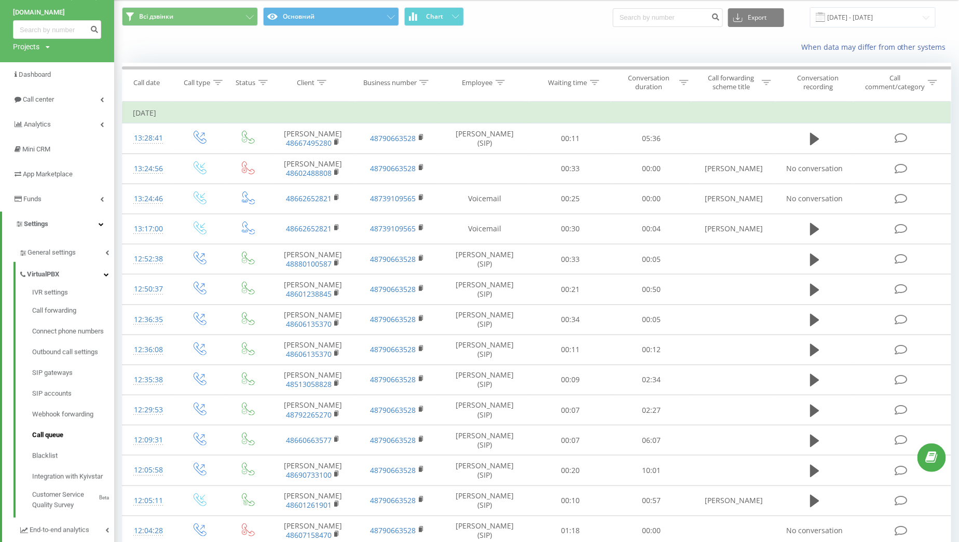
click at [52, 436] on span "Call queue" at bounding box center [47, 435] width 31 height 10
